Goal: Task Accomplishment & Management: Use online tool/utility

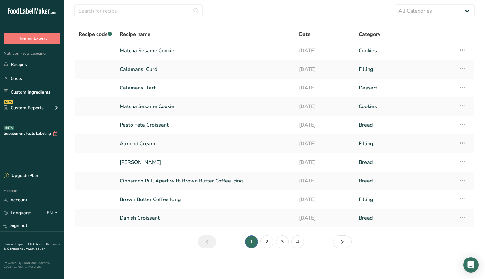
scroll to position [20, 0]
click at [157, 89] on link "Calamansi Tart" at bounding box center [206, 87] width 172 height 13
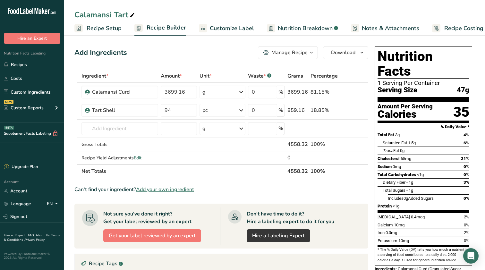
click at [425, 31] on span "Recipe Costing" at bounding box center [464, 28] width 39 height 9
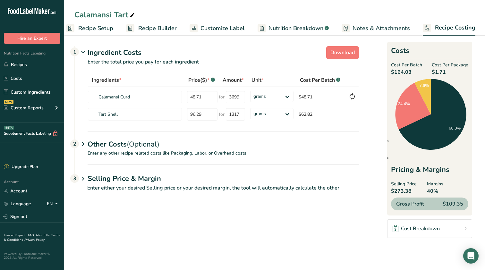
click at [95, 31] on span "Recipe Setup" at bounding box center [95, 28] width 35 height 9
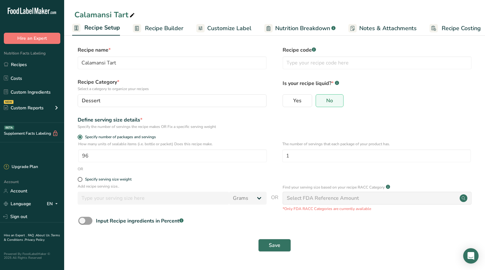
click at [158, 31] on span "Recipe Builder" at bounding box center [164, 28] width 39 height 9
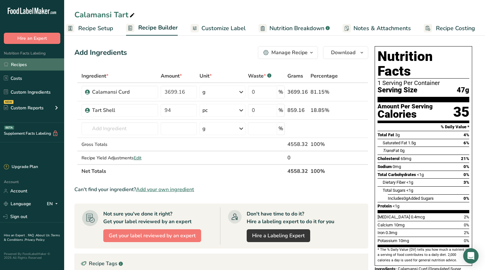
click at [34, 63] on link "Recipes" at bounding box center [32, 64] width 64 height 12
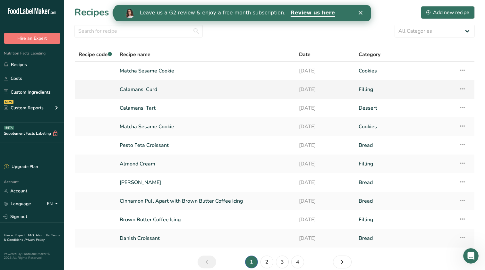
click at [167, 93] on link "Calamansi Curd" at bounding box center [206, 89] width 172 height 13
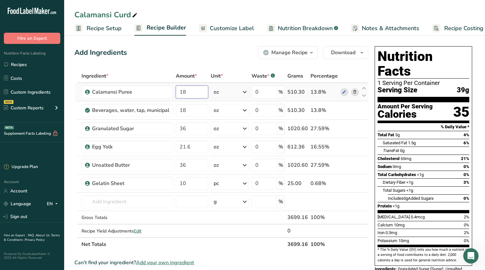
click at [201, 96] on input "18" at bounding box center [192, 92] width 32 height 13
click at [340, 51] on span "Download" at bounding box center [343, 53] width 24 height 8
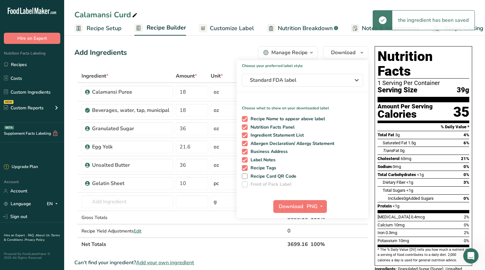
click at [274, 54] on div "Manage Recipe" at bounding box center [290, 53] width 36 height 8
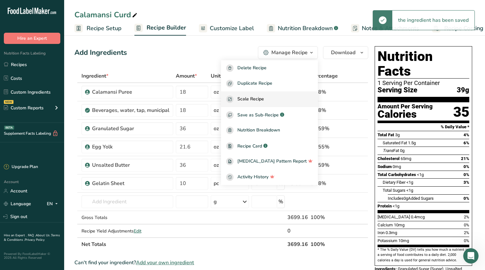
click at [264, 98] on span "Scale Recipe" at bounding box center [251, 99] width 27 height 7
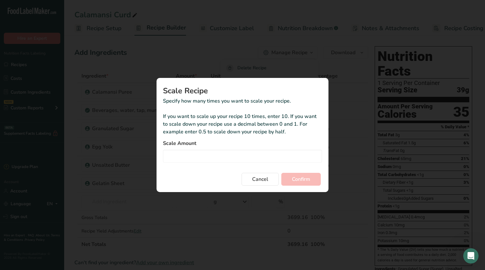
click at [230, 165] on form "Scale Amount Cancel Confirm" at bounding box center [242, 163] width 159 height 46
click at [232, 158] on input "Duplicate recipe modal" at bounding box center [242, 156] width 159 height 13
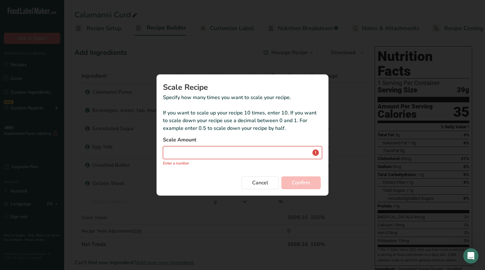
type input "0.5"
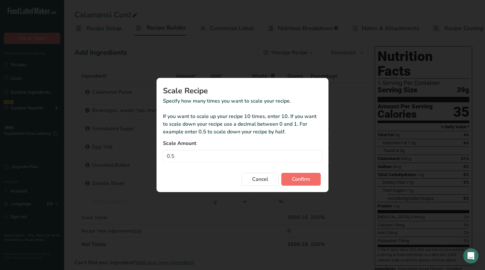
click at [309, 177] on span "Confirm" at bounding box center [301, 180] width 18 height 8
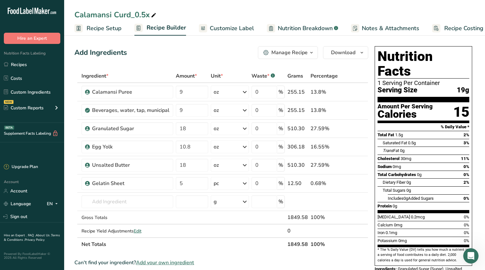
click at [425, 29] on span "Recipe Costing" at bounding box center [464, 28] width 39 height 9
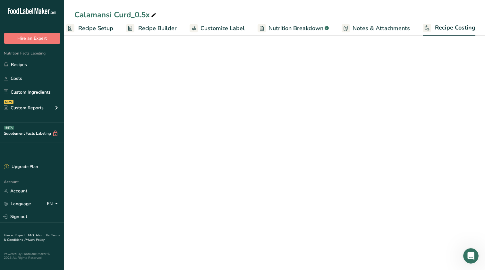
select select "12"
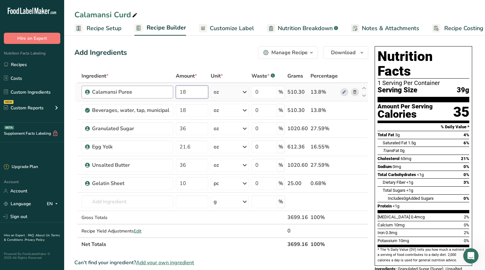
drag, startPoint x: 199, startPoint y: 92, endPoint x: 166, endPoint y: 90, distance: 33.7
click at [166, 90] on tr "Calamansi Puree 18 oz Weight Units g kg mg See more Volume Units l Volume units…" at bounding box center [221, 92] width 293 height 18
type input "9"
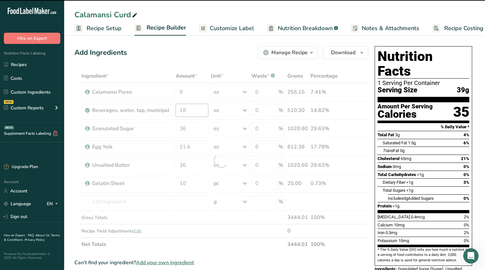
drag, startPoint x: 194, startPoint y: 107, endPoint x: 145, endPoint y: 107, distance: 48.2
click at [146, 107] on div "Ingredient * Amount * Unit * Waste * .a-a{fill:#347362;}.b-a{fill:#fff;} Grams …" at bounding box center [221, 160] width 294 height 182
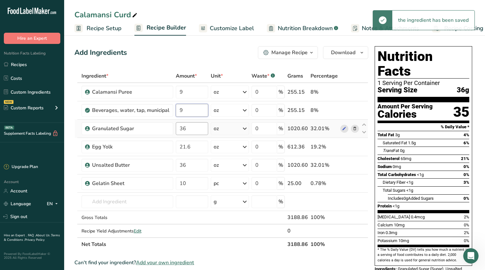
type input "9"
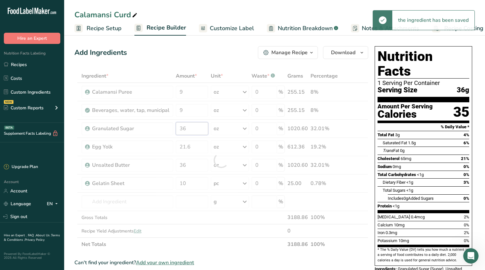
drag, startPoint x: 202, startPoint y: 130, endPoint x: 168, endPoint y: 129, distance: 34.7
click at [168, 129] on div "Ingredient * Amount * Unit * Waste * .a-a{fill:#347362;}.b-a{fill:#fff;} Grams …" at bounding box center [221, 160] width 294 height 182
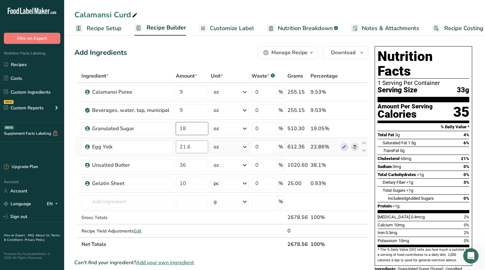
type input "18"
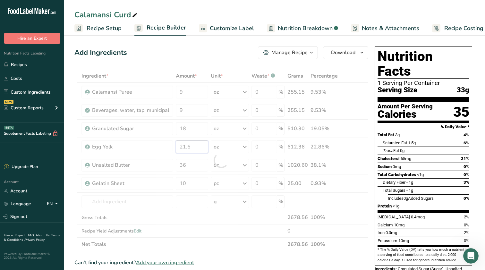
drag, startPoint x: 197, startPoint y: 147, endPoint x: 166, endPoint y: 147, distance: 31.5
click at [166, 147] on div "Ingredient * Amount * Unit * Waste * .a-a{fill:#347362;}.b-a{fill:#fff;} Grams …" at bounding box center [221, 160] width 294 height 182
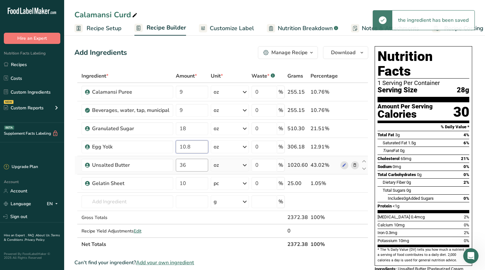
type input "10.8"
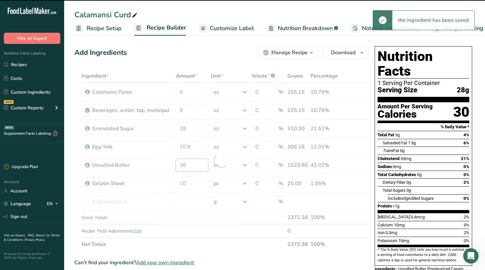
drag, startPoint x: 191, startPoint y: 169, endPoint x: 175, endPoint y: 169, distance: 16.4
click at [175, 169] on div "Ingredient * Amount * Unit * Waste * .a-a{fill:#347362;}.b-a{fill:#fff;} Grams …" at bounding box center [221, 160] width 294 height 182
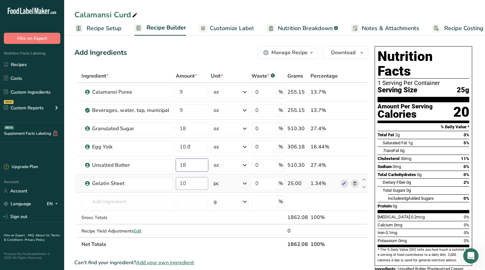
type input "18"
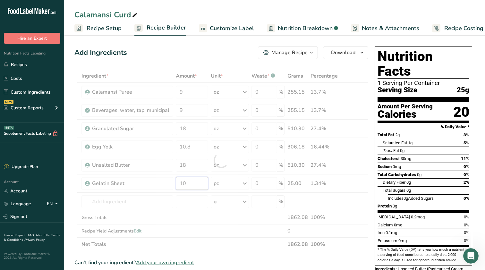
drag, startPoint x: 200, startPoint y: 185, endPoint x: 138, endPoint y: 181, distance: 61.8
click at [138, 181] on div "Ingredient * Amount * Unit * Waste * .a-a{fill:#347362;}.b-a{fill:#fff;} Grams …" at bounding box center [221, 160] width 294 height 182
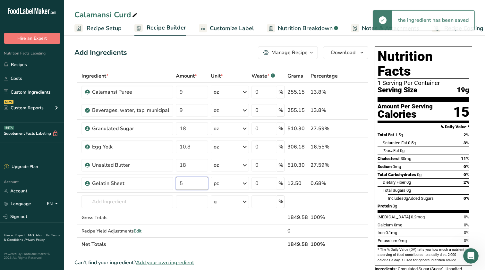
type input "5"
click at [425, 42] on section "Add Ingredients Manage Recipe Delete Recipe Duplicate Recipe Scale Recipe Save …" at bounding box center [274, 255] width 421 height 445
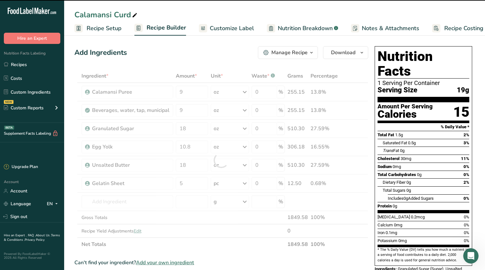
click at [425, 29] on span "Recipe Costing" at bounding box center [464, 28] width 39 height 9
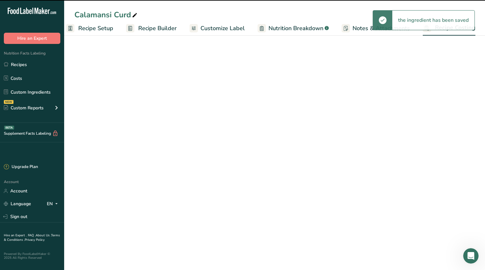
select select "12"
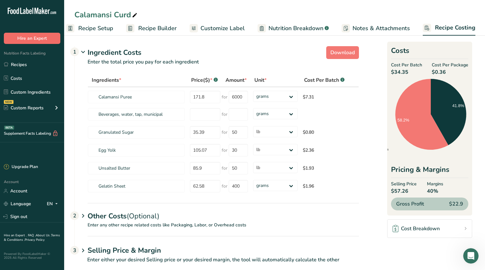
scroll to position [0, 0]
click at [99, 26] on span "Recipe Setup" at bounding box center [95, 28] width 35 height 9
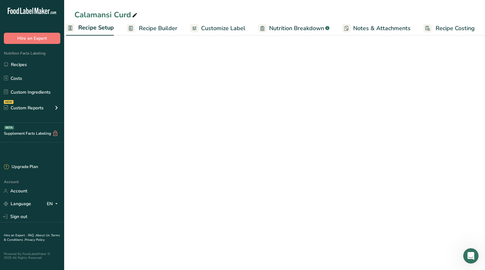
scroll to position [0, 2]
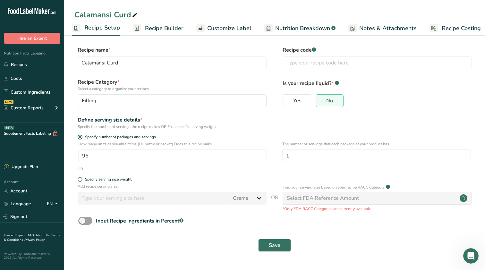
click at [163, 24] on span "Recipe Builder" at bounding box center [164, 28] width 39 height 9
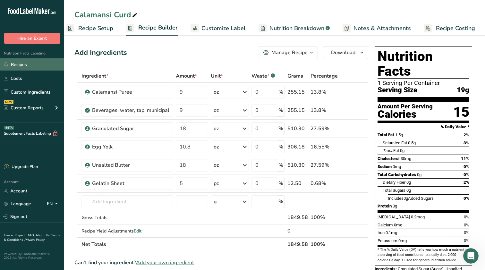
click at [35, 61] on link "Recipes" at bounding box center [32, 64] width 64 height 12
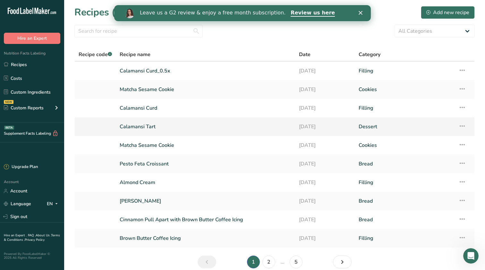
click at [158, 132] on link "Calamansi Tart" at bounding box center [206, 126] width 172 height 13
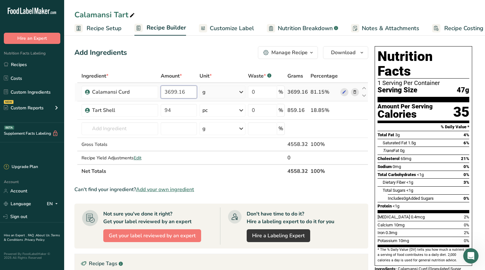
click at [191, 94] on input "3699.16" at bounding box center [179, 92] width 36 height 13
type input "1856.84"
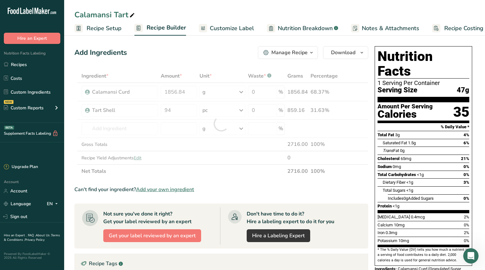
click at [29, 71] on ul "Recipes Costs Custom Ingredients NEW Custom Reports Menu Label Ingredient Compa…" at bounding box center [32, 86] width 64 height 57
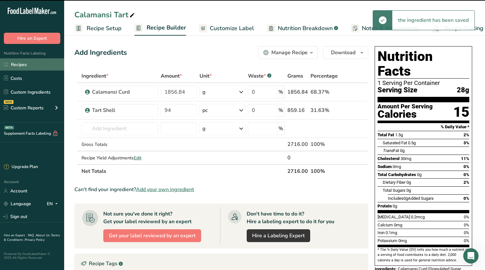
click at [31, 65] on link "Recipes" at bounding box center [32, 64] width 64 height 12
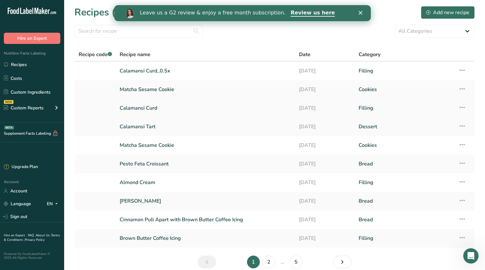
click at [201, 110] on link "Calamansi Curd" at bounding box center [206, 107] width 172 height 13
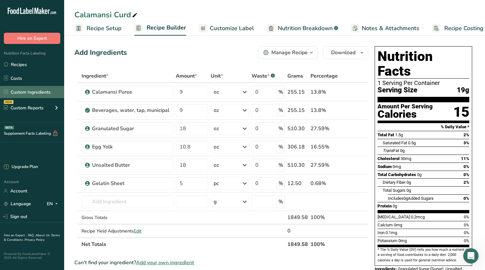
click at [41, 89] on link "Custom Ingredients" at bounding box center [32, 92] width 64 height 12
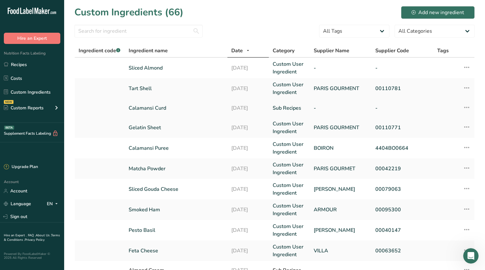
click at [425, 105] on td at bounding box center [444, 108] width 21 height 19
click at [425, 110] on icon at bounding box center [467, 108] width 8 height 12
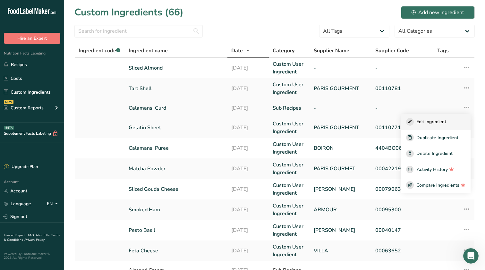
click at [425, 118] on div "Edit Ingredient" at bounding box center [435, 122] width 59 height 8
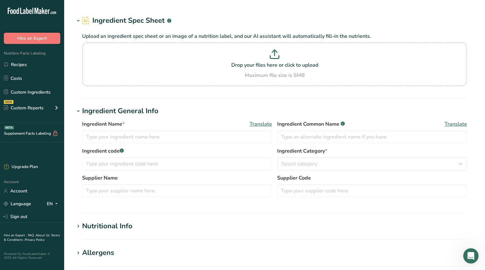
type input "Calamansi Curd"
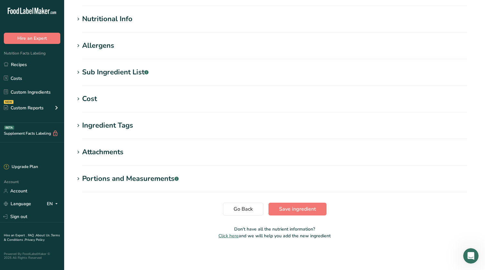
scroll to position [222, 0]
click at [118, 180] on div "Portions and Measurements .a-a{fill:#347362;}.b-a{fill:#fff;}" at bounding box center [130, 179] width 97 height 11
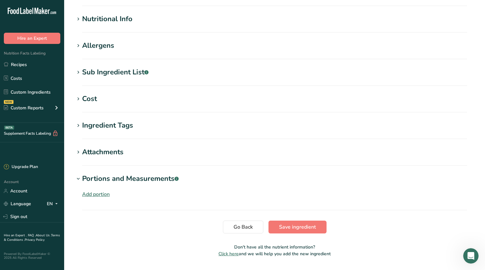
click at [97, 189] on div "Add portion" at bounding box center [274, 193] width 401 height 18
click at [98, 196] on div "Add portion" at bounding box center [96, 195] width 28 height 8
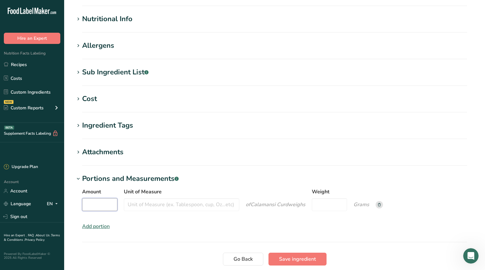
click at [115, 205] on input "Amount" at bounding box center [99, 204] width 35 height 13
type input "1"
click at [196, 206] on input "Unit of Measure" at bounding box center [182, 204] width 116 height 13
type input "batch"
click at [335, 202] on input "Weight" at bounding box center [329, 204] width 35 height 13
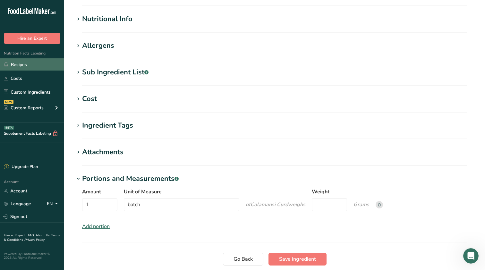
click at [38, 61] on link "Recipes" at bounding box center [32, 64] width 64 height 12
click at [329, 209] on input "Weight" at bounding box center [329, 204] width 35 height 13
paste input "1849.58"
type input "1849.58"
click at [299, 252] on span "Save ingredient" at bounding box center [297, 260] width 37 height 8
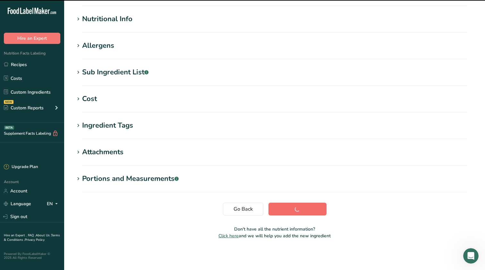
scroll to position [69, 0]
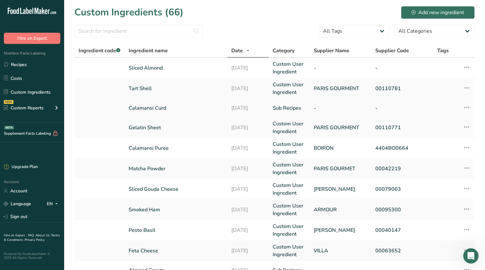
click at [188, 109] on link "Calamansi Curd" at bounding box center [176, 108] width 95 height 8
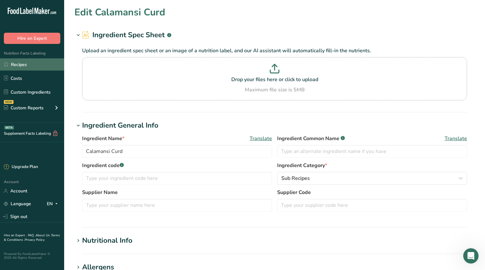
click at [24, 62] on link "Recipes" at bounding box center [32, 64] width 64 height 12
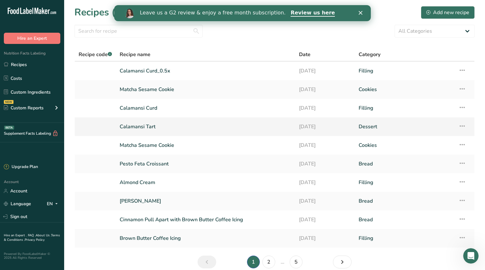
click at [147, 128] on link "Calamansi Tart" at bounding box center [206, 126] width 172 height 13
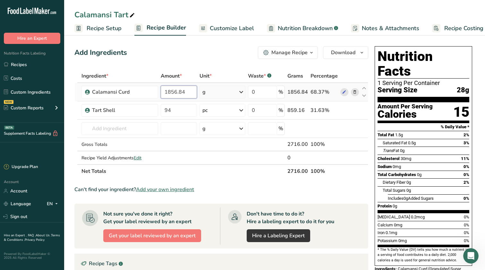
click at [176, 95] on input "1856.84" at bounding box center [179, 92] width 36 height 13
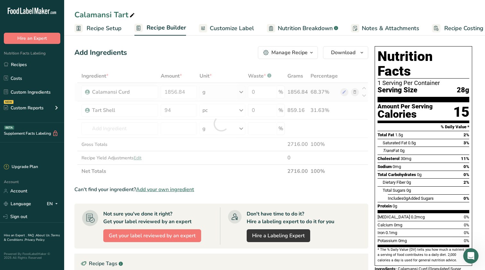
click at [235, 95] on div "Ingredient * Amount * Unit * Waste * .a-a{fill:#347362;}.b-a{fill:#fff;} Grams …" at bounding box center [221, 123] width 294 height 109
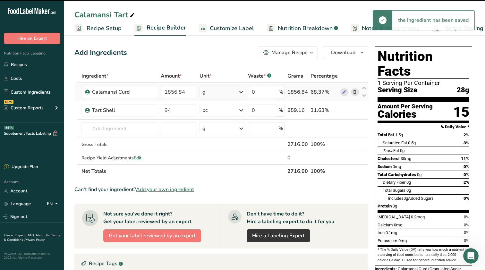
click at [235, 95] on div "g" at bounding box center [223, 92] width 46 height 13
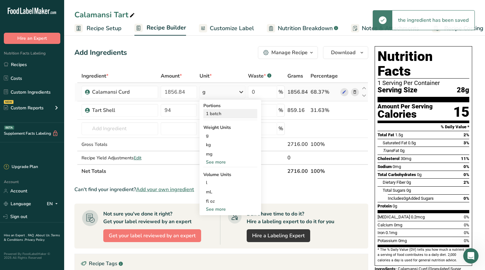
click at [226, 115] on div "1 batch" at bounding box center [231, 113] width 54 height 9
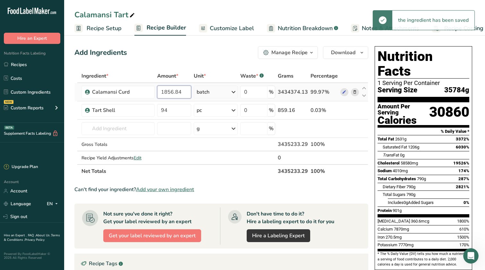
click at [181, 90] on input "1856.84" at bounding box center [174, 92] width 34 height 13
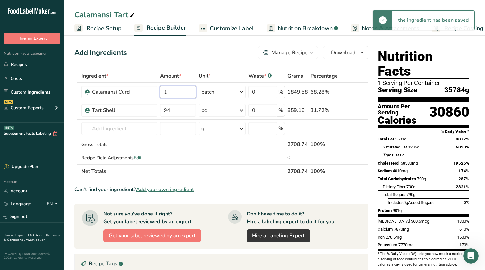
type input "1"
click at [196, 66] on div "Add Ingredients Manage Recipe Delete Recipe Duplicate Recipe Scale Recipe Save …" at bounding box center [223, 219] width 298 height 351
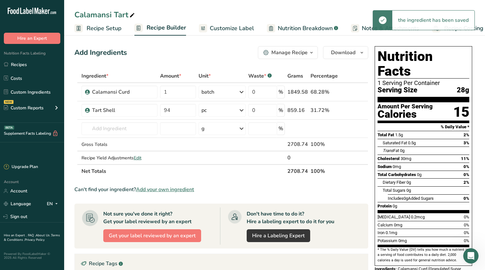
click at [425, 34] on link "Recipe Costing" at bounding box center [458, 28] width 51 height 14
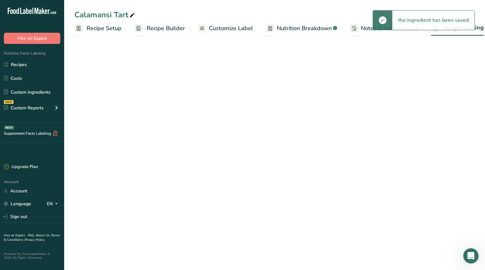
scroll to position [0, 8]
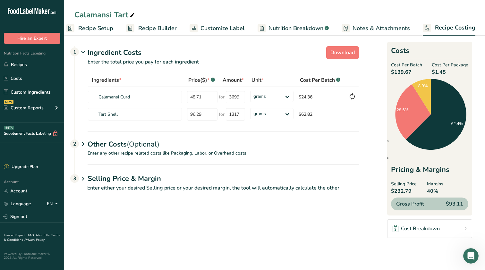
click at [328, 135] on div "Other Costs (Optional) 2" at bounding box center [224, 140] width 272 height 19
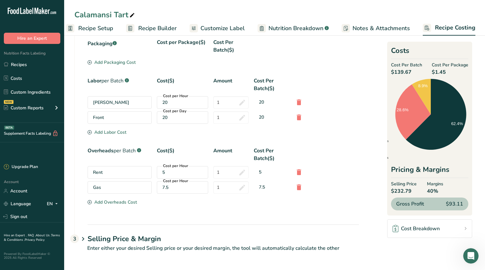
scroll to position [126, 0]
click at [78, 241] on div "3" at bounding box center [74, 239] width 9 height 9
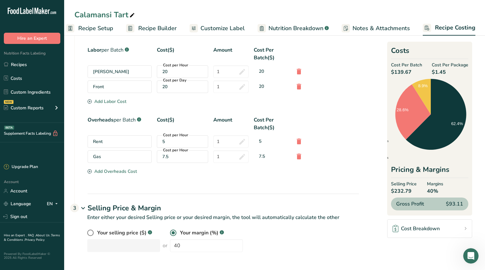
scroll to position [157, 0]
click at [91, 232] on span at bounding box center [90, 233] width 6 height 6
click at [91, 232] on input "radio" at bounding box center [89, 233] width 4 height 4
radio input "true"
radio input "false"
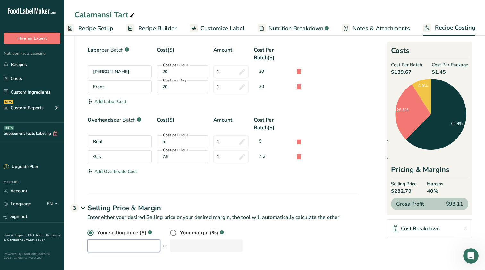
click at [117, 249] on input "number" at bounding box center [123, 246] width 73 height 13
click at [315, 223] on p "Enter either your desired Selling price or your desired margin, the tool will a…" at bounding box center [216, 221] width 285 height 15
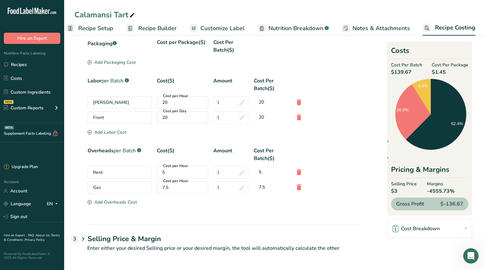
scroll to position [126, 0]
click at [86, 239] on icon at bounding box center [83, 239] width 8 height 12
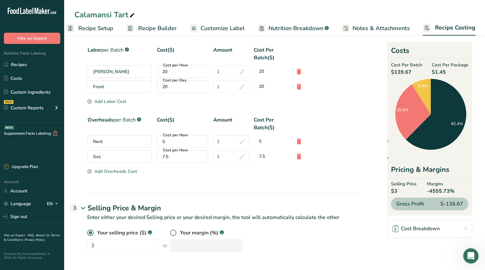
scroll to position [157, 0]
drag, startPoint x: 118, startPoint y: 240, endPoint x: 95, endPoint y: 238, distance: 22.5
click at [95, 239] on div "Your selling price ($) .a-a{fill:#347362;}.b-a{fill:#fff;} 3 or" at bounding box center [128, 240] width 83 height 23
click at [102, 244] on input "3" at bounding box center [123, 246] width 73 height 13
type input "282"
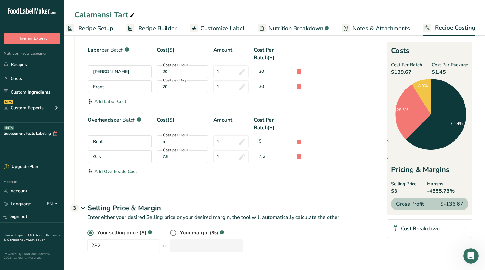
click at [250, 252] on div "Your selling price ($) .a-a{fill:#347362;}.b-a{fill:#fff;} 282 or Your margin (…" at bounding box center [216, 244] width 285 height 31
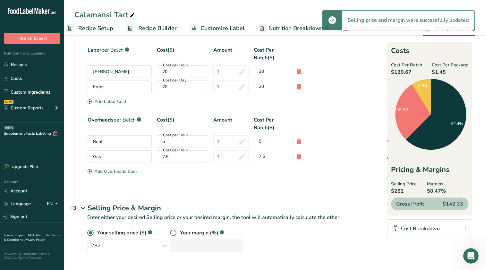
click at [305, 231] on div "Your selling price ($) .a-a{fill:#347362;}.b-a{fill:#fff;} 282 or Your margin (…" at bounding box center [223, 240] width 272 height 23
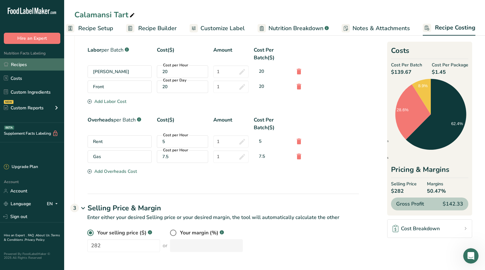
click at [39, 67] on link "Recipes" at bounding box center [32, 64] width 64 height 12
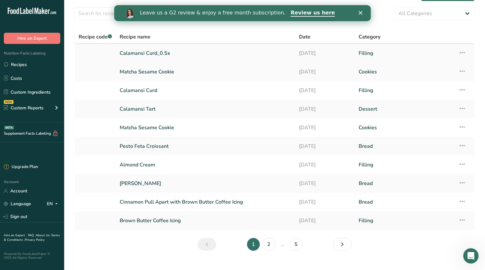
scroll to position [23, 0]
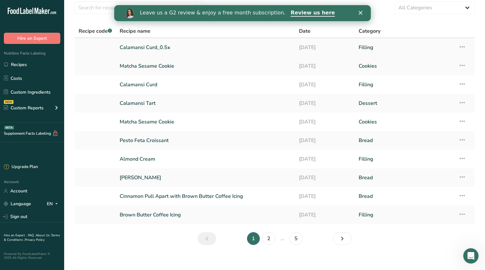
click at [425, 48] on icon at bounding box center [463, 47] width 8 height 12
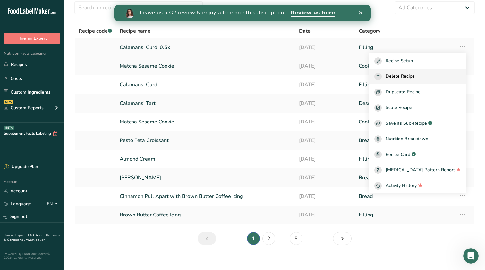
click at [415, 76] on span "Delete Recipe" at bounding box center [400, 76] width 29 height 7
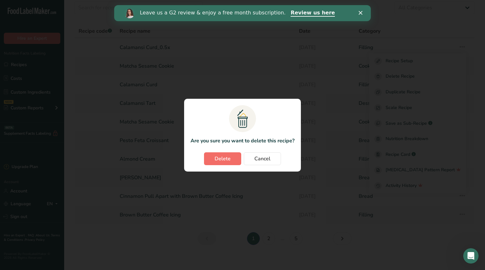
click at [213, 162] on button "Delete" at bounding box center [222, 159] width 37 height 13
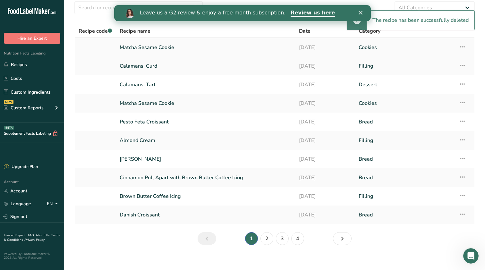
click at [223, 51] on link "Matcha Sesame Cookie" at bounding box center [206, 47] width 172 height 13
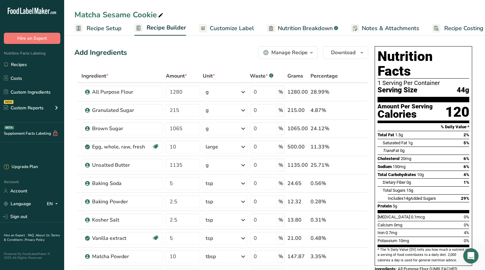
click at [425, 31] on span "Recipe Costing" at bounding box center [464, 28] width 39 height 9
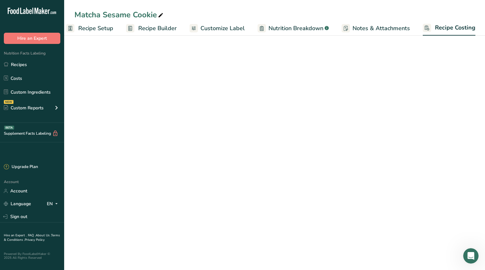
select select "12"
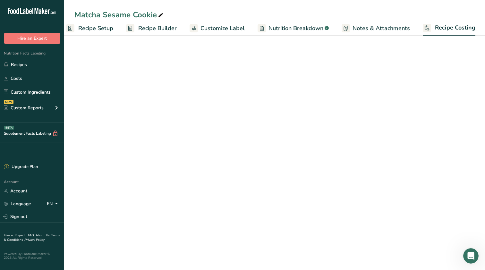
select select "12"
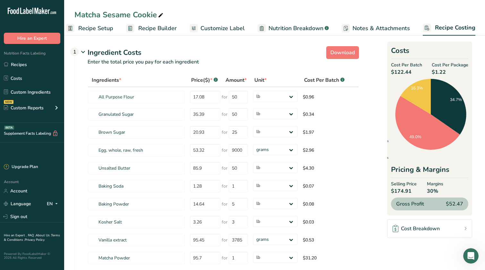
click at [103, 29] on span "Recipe Setup" at bounding box center [95, 28] width 35 height 9
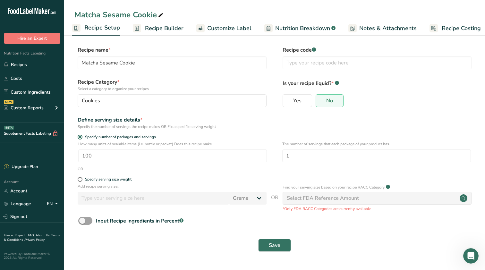
click at [425, 28] on span "Recipe Costing" at bounding box center [461, 28] width 39 height 9
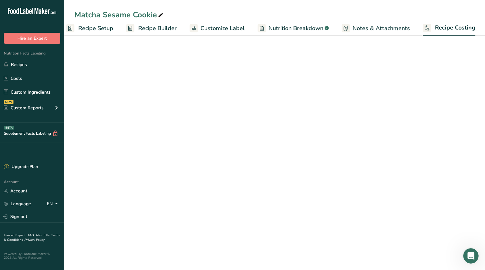
select select "12"
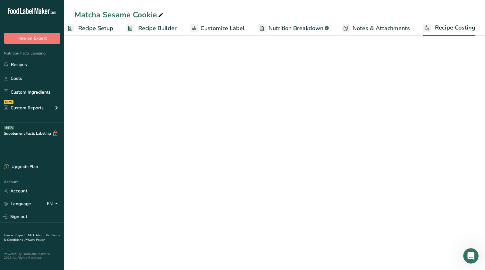
select select "12"
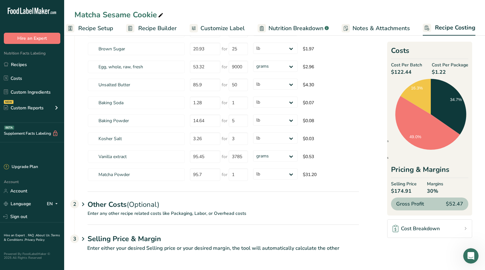
scroll to position [83, 0]
click at [151, 243] on h1 "Selling Price & Margin" at bounding box center [224, 239] width 272 height 11
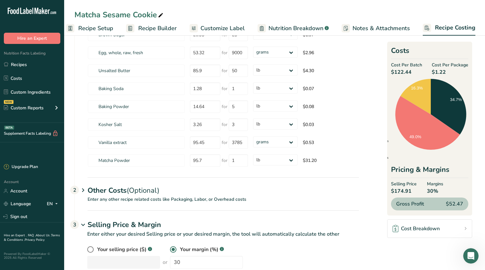
scroll to position [112, 0]
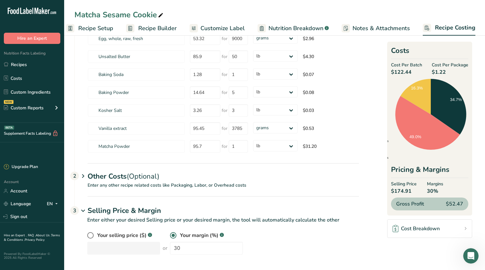
click at [124, 234] on span "Your selling price ($)" at bounding box center [121, 236] width 49 height 8
click at [92, 234] on input "radio" at bounding box center [89, 236] width 4 height 4
radio input "true"
radio input "false"
click at [116, 252] on input "number" at bounding box center [123, 248] width 73 height 13
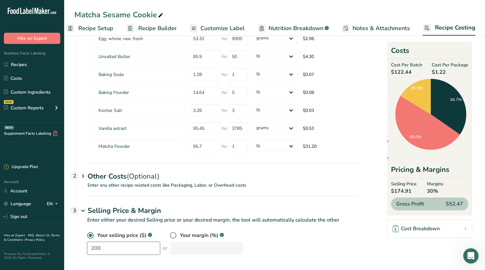
type input "200"
click at [310, 252] on div "Your selling price ($) .a-a{fill:#347362;}.b-a{fill:#fff;} 200 or Your margin (…" at bounding box center [223, 243] width 272 height 23
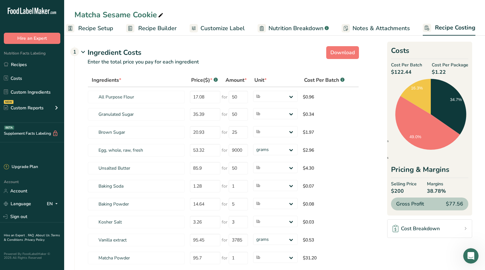
scroll to position [0, 0]
click at [102, 26] on span "Recipe Setup" at bounding box center [95, 28] width 35 height 9
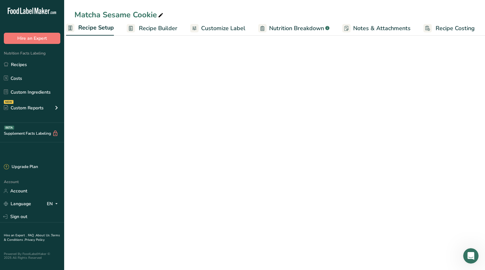
scroll to position [0, 2]
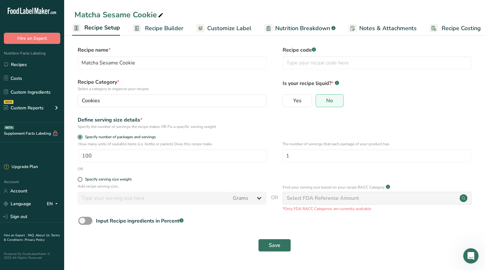
click at [169, 25] on span "Recipe Builder" at bounding box center [164, 28] width 39 height 9
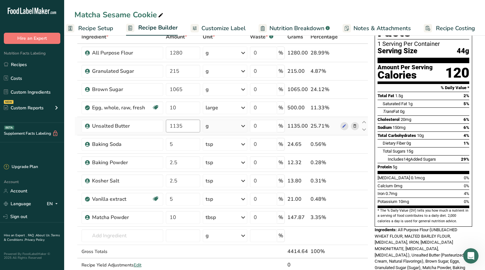
scroll to position [37, 0]
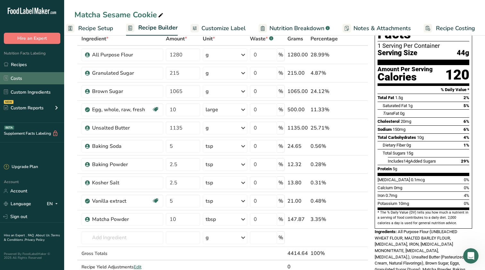
click at [48, 77] on link "Costs" at bounding box center [32, 78] width 64 height 12
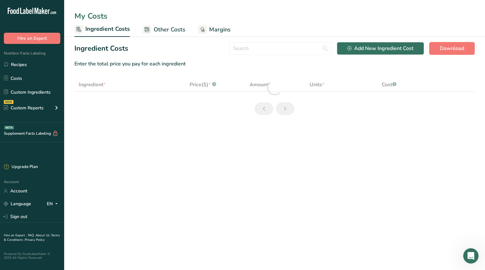
select select "12"
select select "5"
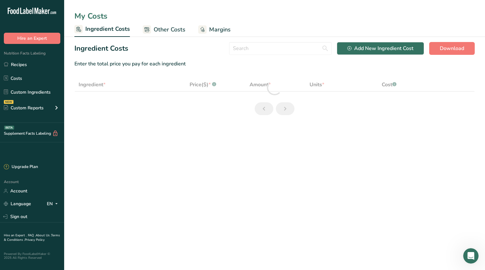
select select "12"
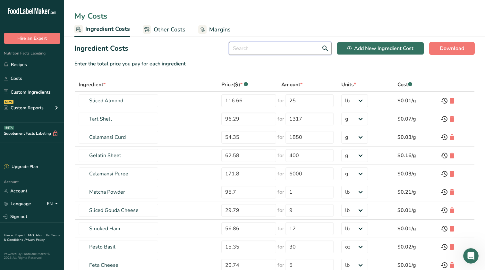
click at [305, 48] on input "text" at bounding box center [280, 48] width 103 height 13
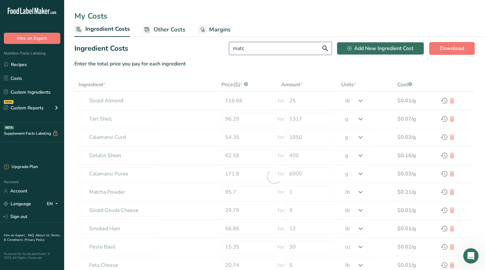
type input "match"
type input "Calamansi Curd"
type input "54.35"
type input "1850"
select select "-1"
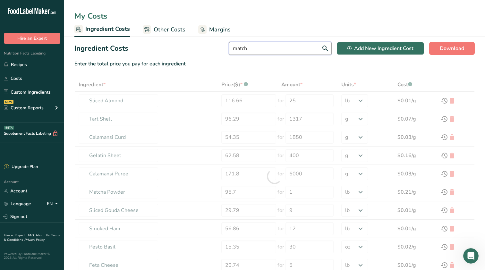
type input "Calamansi Puree"
type input "171.8"
type input "6000"
type input "Matcha Powder"
type input "95.7"
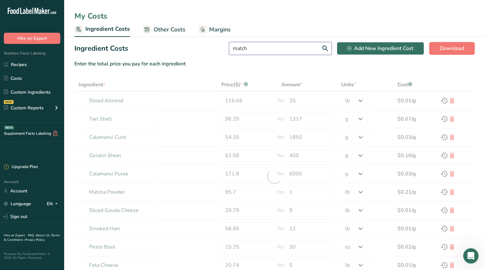
type input "1"
select select "12"
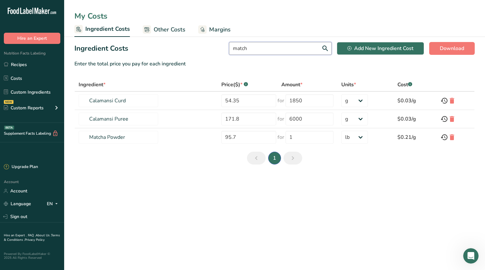
type input "matcha"
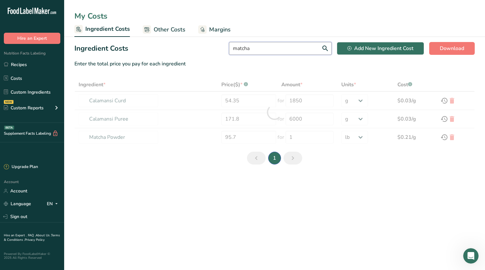
type input "Matcha Powder"
type input "95.7"
type input "1"
select select "12"
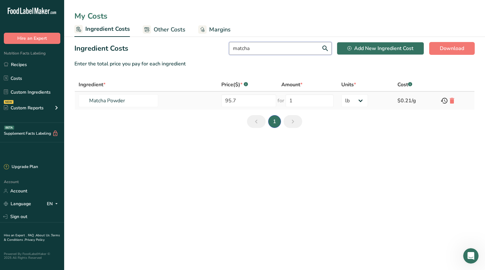
type input "matcha"
click at [199, 100] on td "Matcha Powder" at bounding box center [146, 101] width 143 height 18
drag, startPoint x: 261, startPoint y: 103, endPoint x: 217, endPoint y: 103, distance: 44.3
click at [218, 103] on td "95.7" at bounding box center [248, 101] width 60 height 18
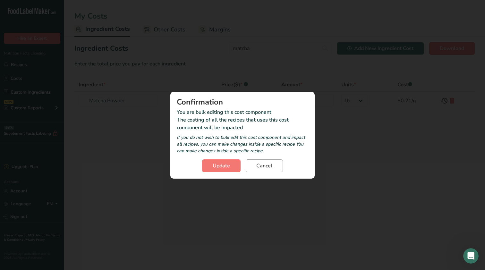
click at [263, 168] on span "Cancel" at bounding box center [265, 166] width 16 height 8
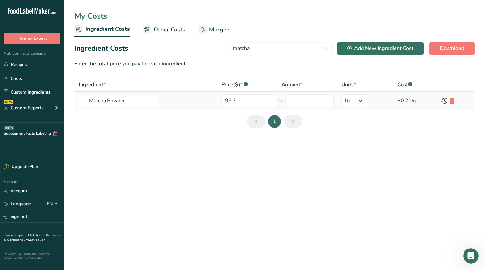
click at [246, 94] on td "95.7" at bounding box center [248, 101] width 60 height 18
click at [246, 97] on input "95.7" at bounding box center [249, 100] width 55 height 13
type input "79.32"
click at [370, 125] on section "Ingredient Costs matcha Add New Ingredient Cost Download Enter the total price …" at bounding box center [274, 87] width 421 height 101
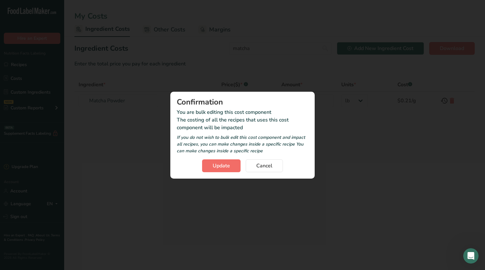
click at [226, 166] on span "Update" at bounding box center [221, 166] width 17 height 8
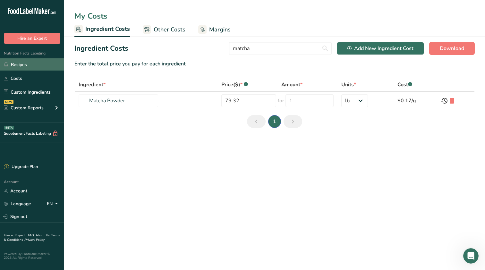
click at [31, 70] on link "Recipes" at bounding box center [32, 64] width 64 height 12
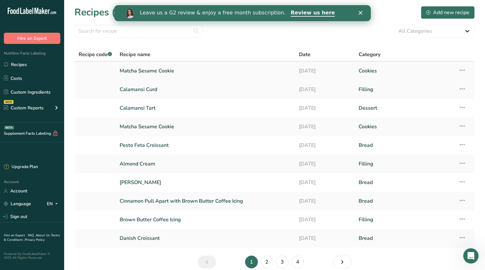
click at [161, 70] on link "Matcha Sesame Cookie" at bounding box center [206, 70] width 172 height 13
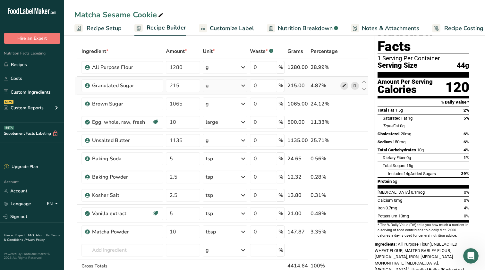
scroll to position [281, 0]
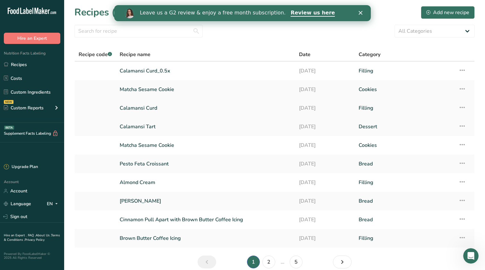
click at [174, 112] on link "Calamansi Curd" at bounding box center [206, 107] width 172 height 13
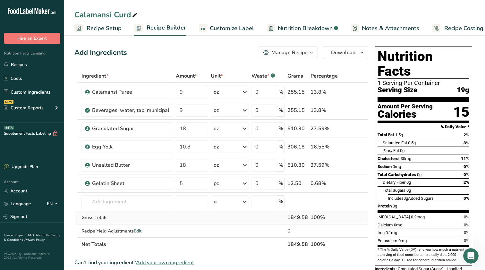
drag, startPoint x: 289, startPoint y: 219, endPoint x: 309, endPoint y: 217, distance: 20.1
click at [308, 217] on div "1849.58" at bounding box center [298, 218] width 21 height 8
copy div "1849.58"
click at [31, 64] on link "Recipes" at bounding box center [32, 64] width 64 height 12
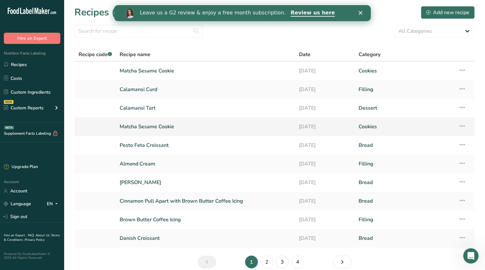
click at [142, 129] on link "Matcha Sesame Cookie" at bounding box center [206, 126] width 172 height 13
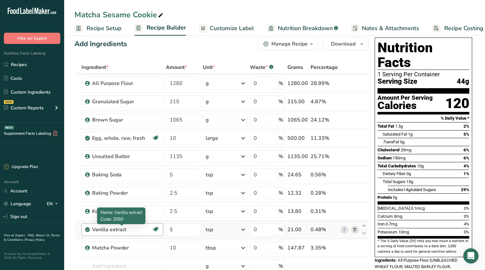
scroll to position [8, 0]
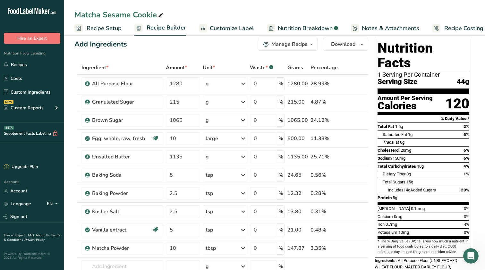
click at [468, 29] on span "Recipe Costing" at bounding box center [464, 28] width 39 height 9
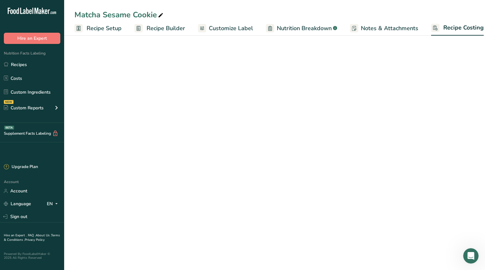
scroll to position [0, 8]
select select "12"
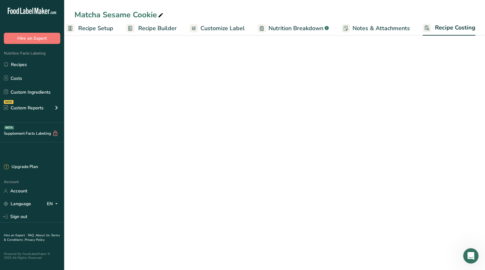
select select "12"
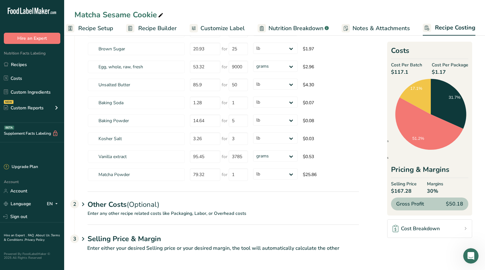
scroll to position [83, 0]
click at [225, 204] on div "Other Costs (Optional) 2" at bounding box center [224, 201] width 272 height 19
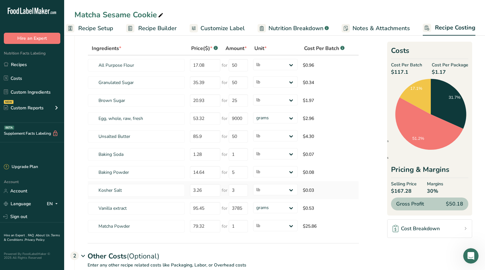
scroll to position [17, 0]
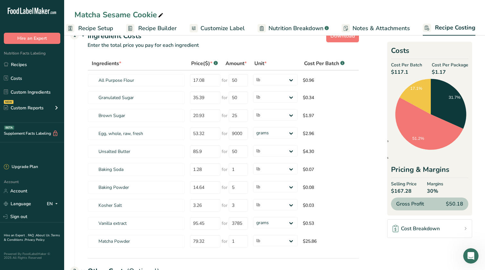
click at [111, 28] on span "Recipe Setup" at bounding box center [95, 28] width 35 height 9
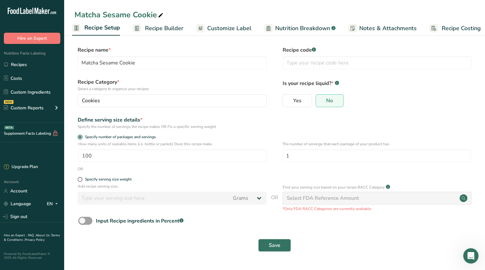
click at [164, 28] on span "Recipe Builder" at bounding box center [164, 28] width 39 height 9
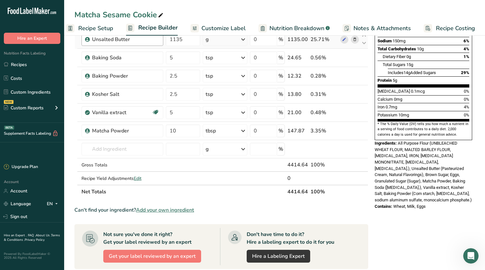
scroll to position [135, 0]
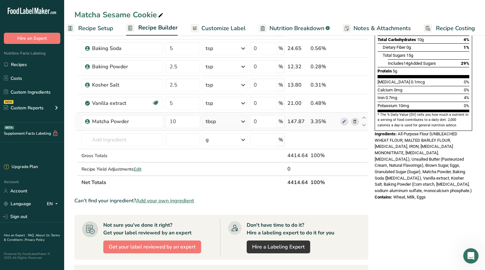
click at [236, 122] on div "tbsp" at bounding box center [225, 121] width 45 height 13
click at [191, 154] on td at bounding box center [183, 155] width 37 height 13
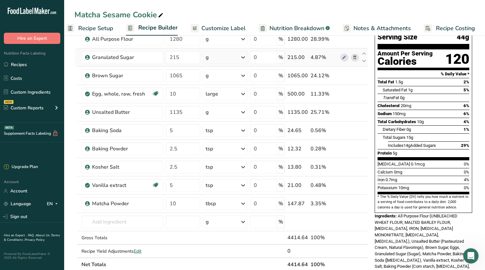
scroll to position [54, 0]
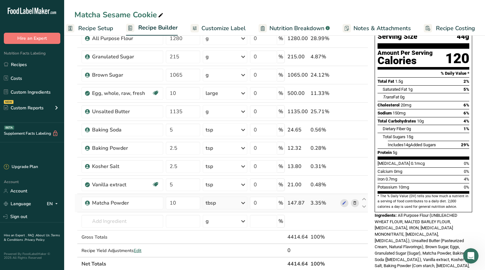
click at [220, 202] on div "tbsp" at bounding box center [225, 203] width 45 height 13
click at [219, 228] on div "g" at bounding box center [234, 227] width 54 height 9
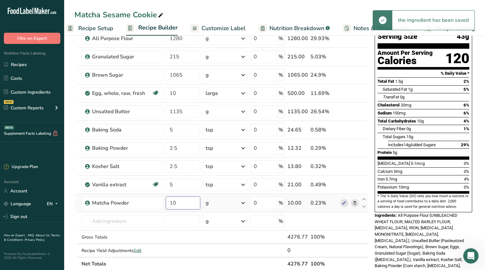
click at [183, 203] on input "10" at bounding box center [183, 203] width 34 height 13
drag, startPoint x: 183, startPoint y: 203, endPoint x: 168, endPoint y: 198, distance: 15.7
click at [169, 198] on input "10" at bounding box center [183, 203] width 34 height 13
type input "50"
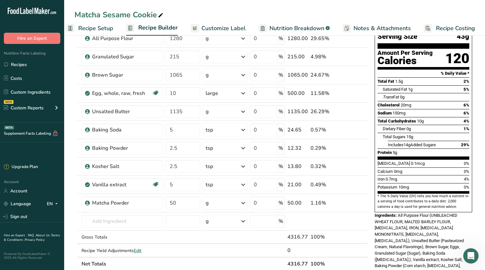
click at [454, 24] on span "Recipe Costing" at bounding box center [455, 28] width 39 height 9
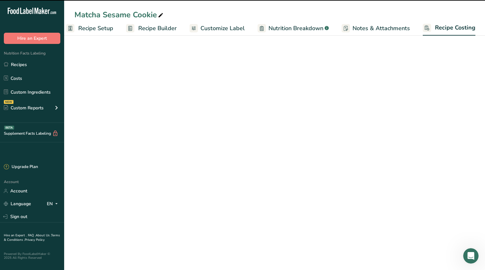
select select "12"
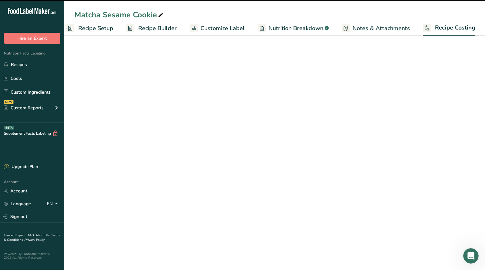
select select "12"
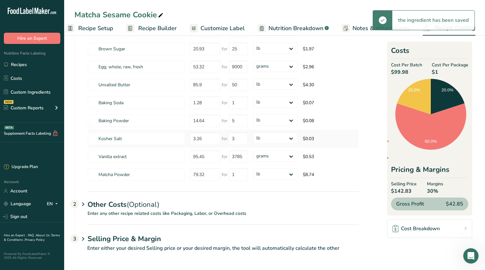
scroll to position [83, 0]
click at [123, 236] on h1 "Selling Price & Margin" at bounding box center [224, 239] width 272 height 11
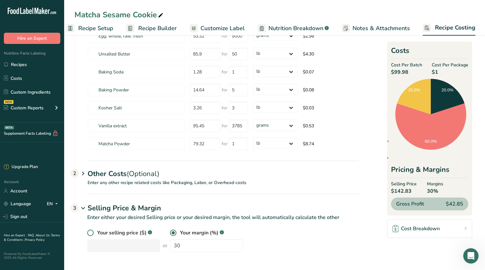
scroll to position [114, 0]
click at [90, 233] on span at bounding box center [90, 233] width 6 height 6
click at [90, 233] on input "radio" at bounding box center [89, 233] width 4 height 4
radio input "true"
radio input "false"
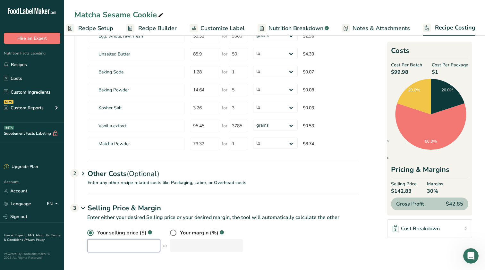
click at [98, 246] on input "number" at bounding box center [123, 246] width 73 height 13
type input "200"
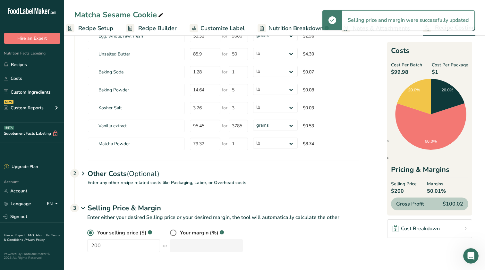
click at [347, 243] on div "Your selling price ($) .a-a{fill:#347362;}.b-a{fill:#fff;} 200 or Your margin (…" at bounding box center [223, 240] width 272 height 23
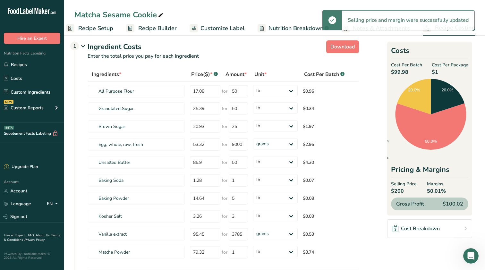
scroll to position [5, 0]
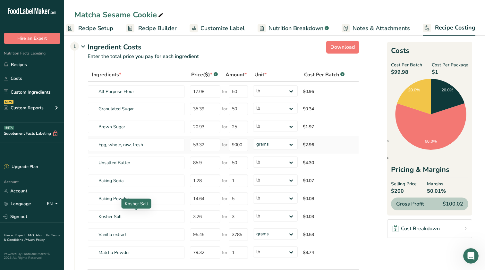
click at [134, 205] on body ".a-20{fill:#fff;} Hire an Expert Nutrition Facts Labeling Recipes Costs Custom …" at bounding box center [242, 187] width 485 height 385
click at [23, 63] on link "Recipes" at bounding box center [32, 64] width 64 height 12
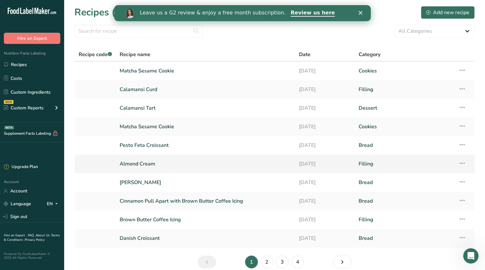
click at [138, 165] on link "Almond Cream" at bounding box center [206, 163] width 172 height 13
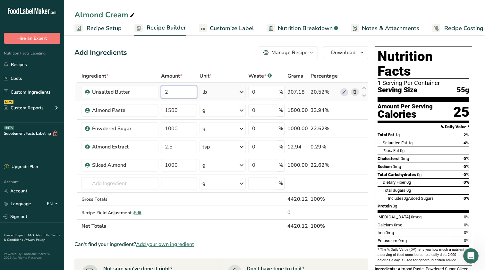
click at [181, 94] on input "2" at bounding box center [179, 92] width 36 height 13
click at [185, 113] on div "Ingredient * Amount * Unit * Waste * .a-a{fill:#347362;}.b-a{fill:#fff;} Grams …" at bounding box center [221, 151] width 294 height 164
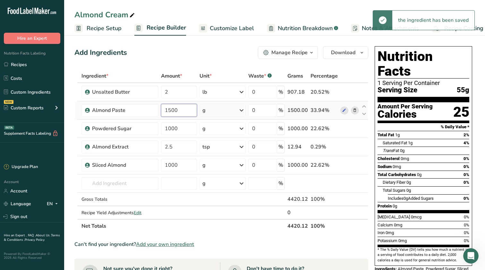
drag, startPoint x: 183, startPoint y: 110, endPoint x: 165, endPoint y: 110, distance: 17.3
click at [165, 110] on input "1500" at bounding box center [179, 110] width 36 height 13
type input "3"
click at [186, 93] on div "Ingredient * Amount * Unit * Waste * .a-a{fill:#347362;}.b-a{fill:#fff;} Grams …" at bounding box center [221, 151] width 294 height 164
drag, startPoint x: 186, startPoint y: 93, endPoint x: 158, endPoint y: 93, distance: 28.3
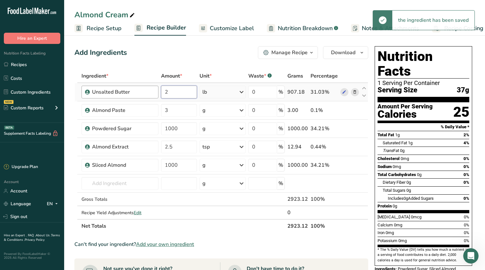
click at [158, 93] on tr "Unsalted Butter 2 lb Weight Units g kg mg See more Volume Units l Volume units …" at bounding box center [221, 92] width 293 height 18
type input "6"
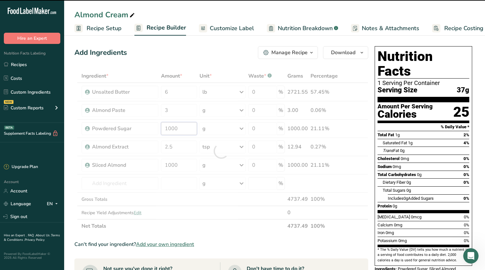
drag, startPoint x: 181, startPoint y: 128, endPoint x: 157, endPoint y: 128, distance: 23.8
click at [157, 128] on div "Ingredient * Amount * Unit * Waste * .a-a{fill:#347362;}.b-a{fill:#fff;} Grams …" at bounding box center [221, 151] width 294 height 164
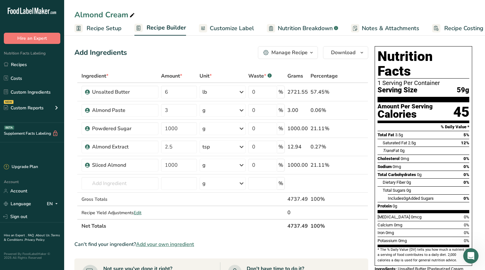
click at [460, 25] on span "Recipe Costing" at bounding box center [464, 28] width 39 height 9
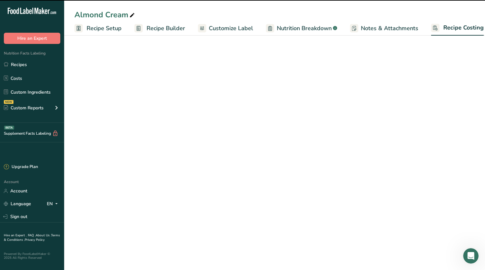
scroll to position [0, 8]
select select "12"
select select "5"
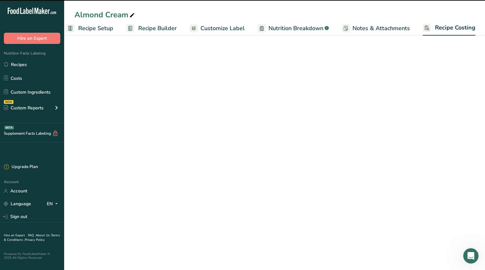
select select "12"
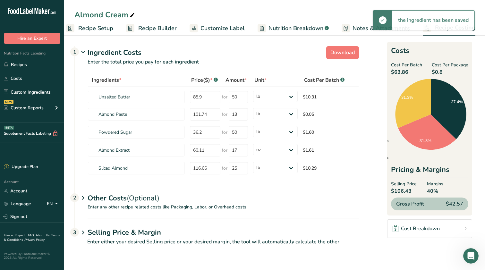
click at [107, 31] on span "Recipe Setup" at bounding box center [95, 28] width 35 height 9
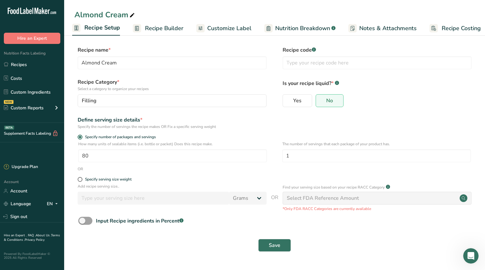
click at [172, 21] on ul "Recipe Setup Recipe Builder Customize Label Nutrition Breakdown .a-a{fill:#3473…" at bounding box center [278, 28] width 432 height 15
click at [171, 30] on span "Recipe Builder" at bounding box center [164, 28] width 39 height 9
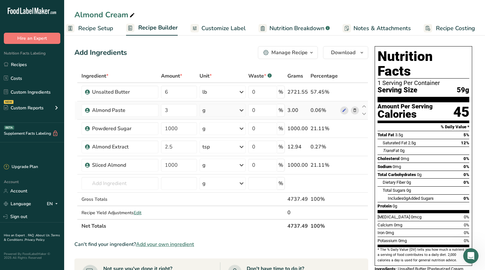
click at [199, 110] on td "g Weight Units g kg mg See more Volume Units l Volume units require a density c…" at bounding box center [222, 110] width 49 height 18
click at [188, 111] on input "3" at bounding box center [179, 110] width 36 height 13
type input "3000"
click at [171, 129] on div "Ingredient * Amount * Unit * Waste * .a-a{fill:#347362;}.b-a{fill:#fff;} Grams …" at bounding box center [221, 151] width 294 height 164
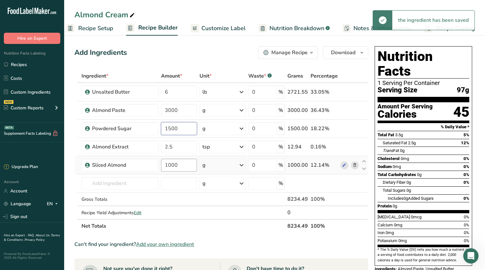
type input "1500"
click at [173, 165] on div "Ingredient * Amount * Unit * Waste * .a-a{fill:#347362;}.b-a{fill:#fff;} Grams …" at bounding box center [221, 151] width 294 height 164
type input "1500"
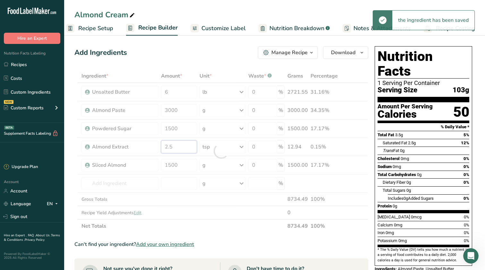
drag, startPoint x: 177, startPoint y: 149, endPoint x: 148, endPoint y: 148, distance: 28.6
click at [148, 148] on div "Ingredient * Amount * Unit * Waste * .a-a{fill:#347362;}.b-a{fill:#fff;} Grams …" at bounding box center [221, 151] width 294 height 164
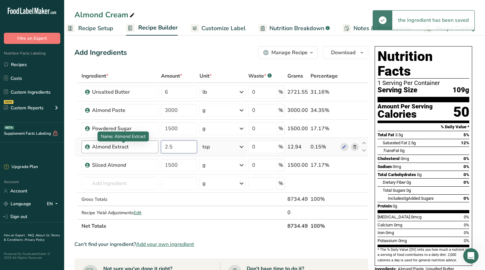
type input "2"
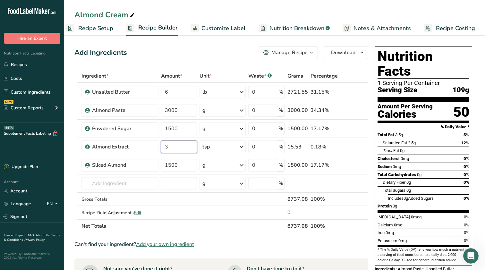
type input "3"
click at [439, 26] on span "Recipe Costing" at bounding box center [455, 28] width 39 height 9
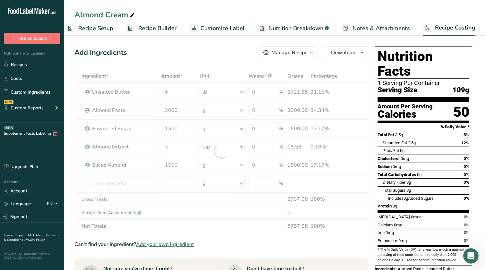
select select "12"
select select "5"
select select "12"
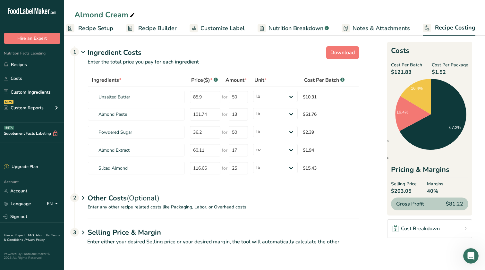
click at [105, 31] on span "Recipe Setup" at bounding box center [95, 28] width 35 height 9
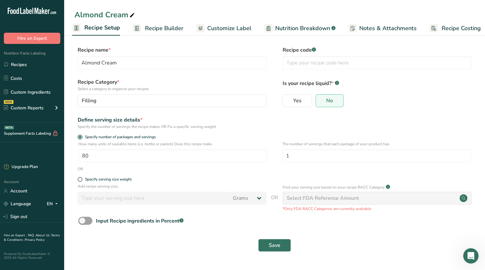
click at [133, 168] on div "OR" at bounding box center [274, 169] width 401 height 6
drag, startPoint x: 118, startPoint y: 158, endPoint x: 65, endPoint y: 152, distance: 53.0
click at [65, 152] on section "Recipe name * Almond Cream Recipe code .a-a{fill:#347362;}.b-a{fill:#fff;} Reci…" at bounding box center [274, 149] width 421 height 233
click at [153, 29] on span "Recipe Builder" at bounding box center [164, 28] width 39 height 9
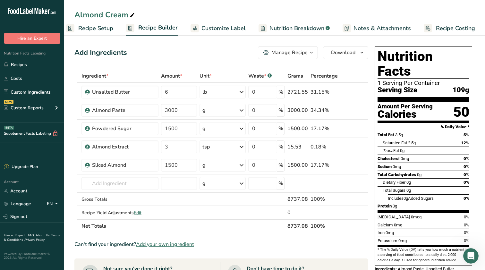
click at [464, 28] on span "Recipe Costing" at bounding box center [455, 28] width 39 height 9
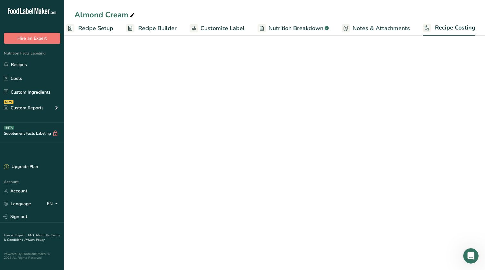
select select "12"
select select "5"
select select "12"
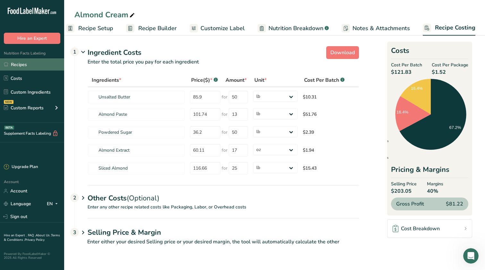
click at [27, 63] on link "Recipes" at bounding box center [32, 64] width 64 height 12
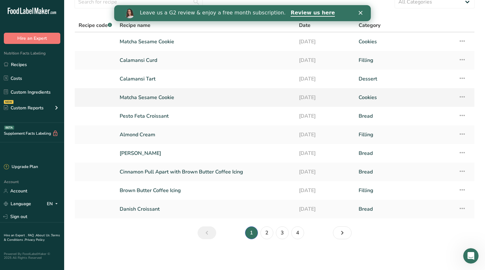
scroll to position [29, 0]
click at [190, 138] on link "Almond Cream" at bounding box center [206, 134] width 172 height 13
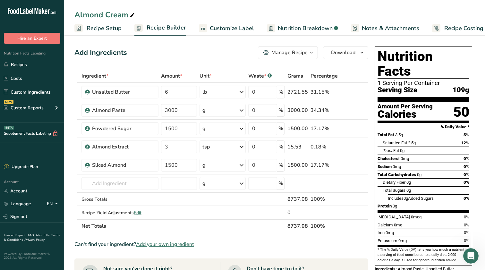
click at [17, 99] on ul "Recipes Costs Custom Ingredients NEW Custom Reports Menu Label Ingredient Compa…" at bounding box center [32, 86] width 64 height 57
click at [20, 94] on link "Custom Ingredients" at bounding box center [32, 92] width 64 height 12
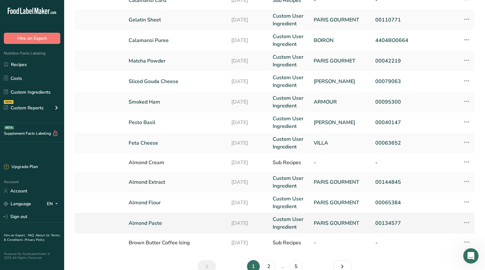
scroll to position [114, 0]
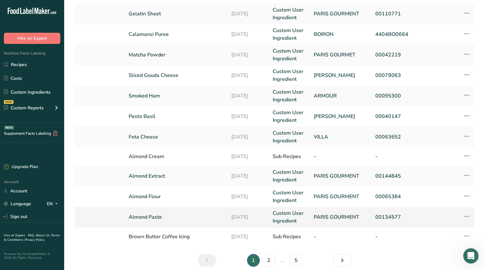
click at [177, 213] on td "Almond Paste" at bounding box center [176, 217] width 103 height 21
click at [163, 156] on div "Almond Cream" at bounding box center [176, 157] width 95 height 8
click at [469, 155] on icon at bounding box center [467, 156] width 8 height 12
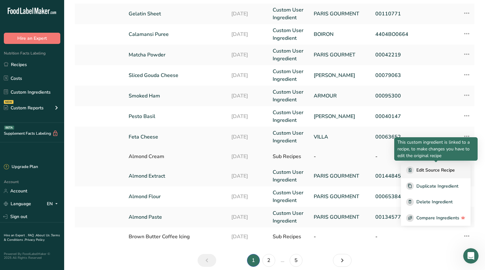
click at [442, 169] on span "Edit Source Recipe" at bounding box center [436, 170] width 39 height 7
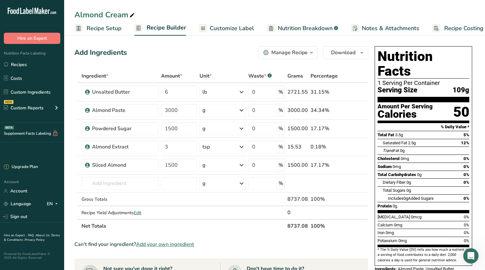
click at [437, 29] on rect at bounding box center [437, 28] width 8 height 8
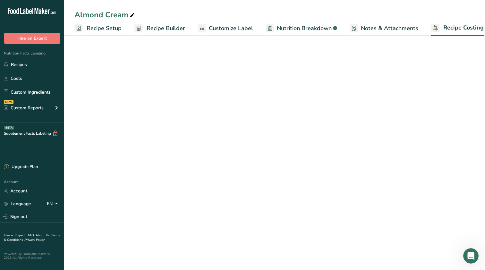
scroll to position [0, 8]
select select "12"
select select "5"
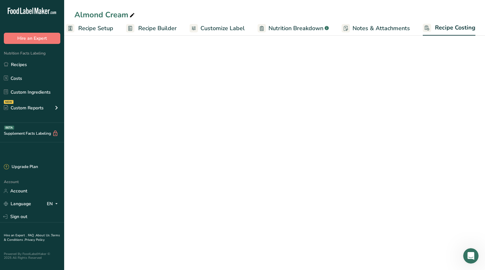
select select "12"
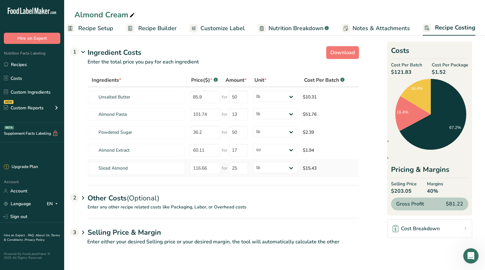
scroll to position [0, 0]
click at [108, 29] on span "Recipe Setup" at bounding box center [95, 28] width 35 height 9
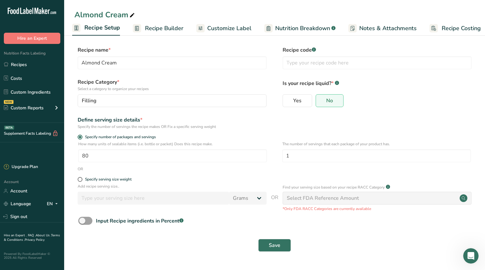
click at [240, 29] on span "Customize Label" at bounding box center [229, 28] width 44 height 9
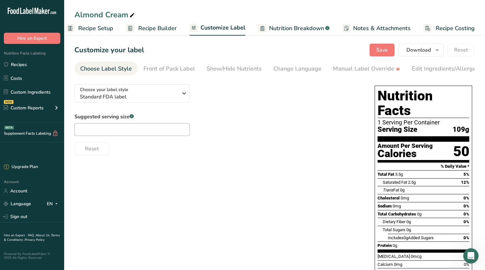
click at [289, 28] on span "Nutrition Breakdown" at bounding box center [296, 28] width 55 height 9
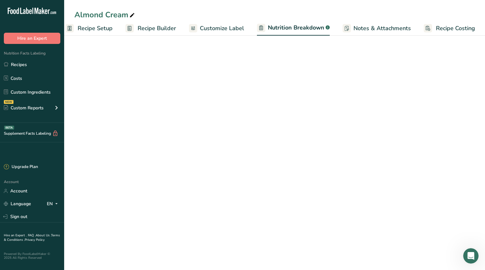
select select "Calories"
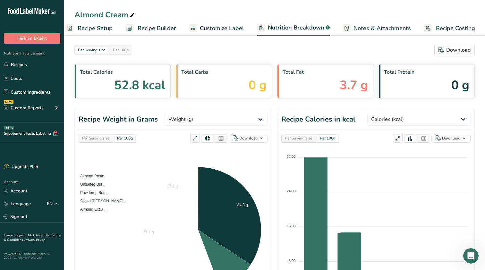
click at [354, 26] on span "Notes & Attachments" at bounding box center [382, 28] width 57 height 9
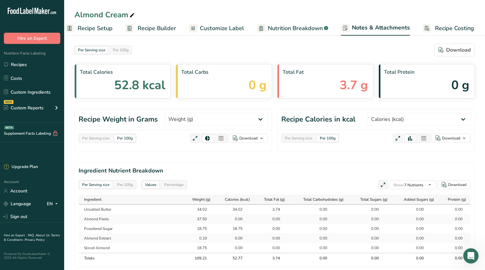
scroll to position [0, 9]
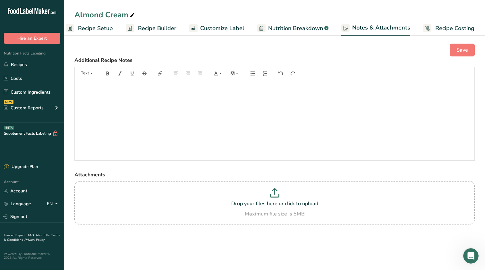
click at [182, 26] on ul "Recipe Setup Recipe Builder Customize Label Nutrition Breakdown .a-a{fill:#3473…" at bounding box center [272, 28] width 432 height 15
click at [163, 29] on span "Recipe Builder" at bounding box center [157, 28] width 39 height 9
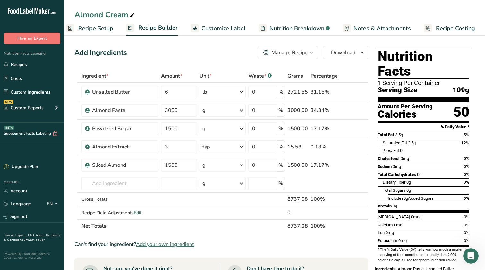
click at [459, 26] on span "Recipe Costing" at bounding box center [455, 28] width 39 height 9
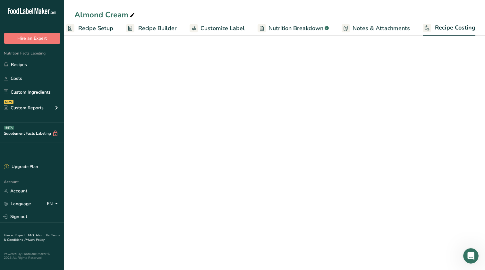
select select "12"
select select "5"
select select "12"
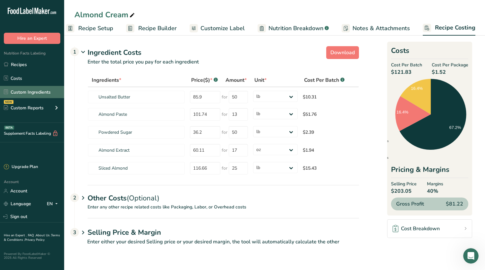
click at [31, 89] on link "Custom Ingredients" at bounding box center [32, 92] width 64 height 12
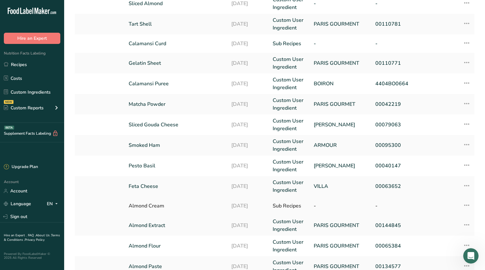
scroll to position [81, 0]
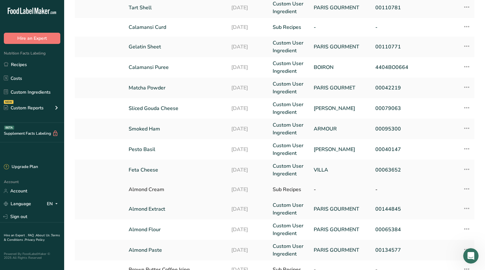
click at [466, 192] on icon at bounding box center [467, 189] width 8 height 12
click at [227, 191] on td "Almond Cream" at bounding box center [176, 189] width 103 height 19
click at [147, 196] on td "Almond Cream" at bounding box center [176, 189] width 103 height 19
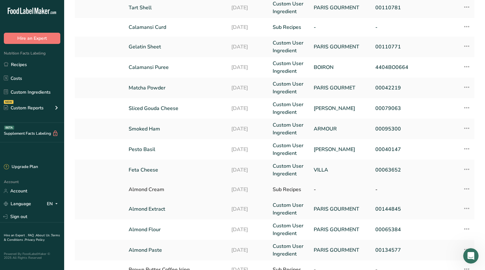
click at [464, 189] on icon at bounding box center [467, 189] width 8 height 12
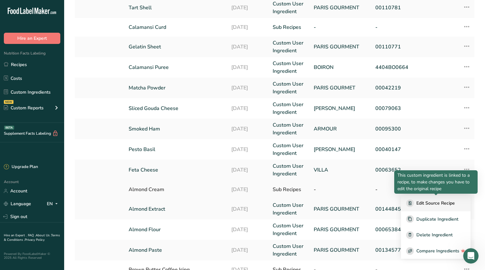
click at [437, 207] on button "Edit Source Recipe" at bounding box center [436, 204] width 70 height 16
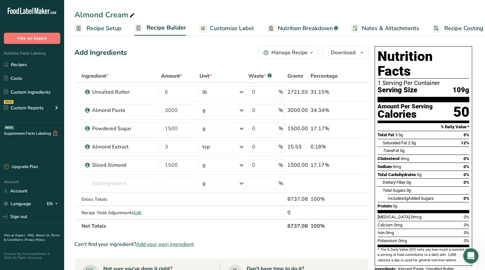
click at [318, 56] on button "Manage Recipe" at bounding box center [288, 52] width 60 height 13
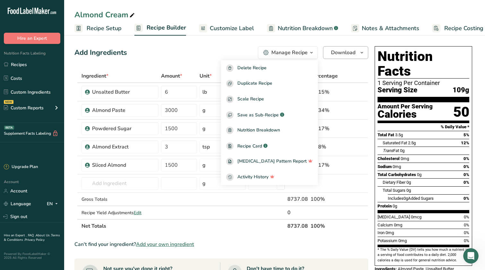
click at [337, 53] on span "Download" at bounding box center [343, 53] width 24 height 8
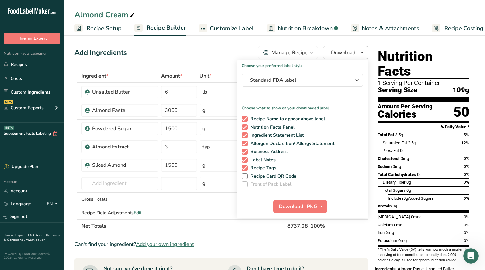
click at [337, 53] on span "Download" at bounding box center [343, 53] width 24 height 8
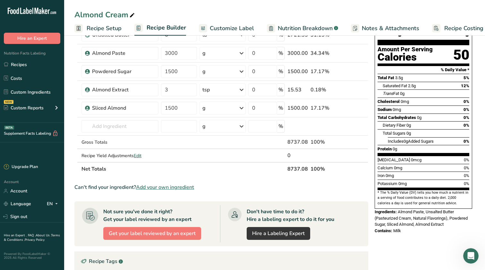
scroll to position [16, 0]
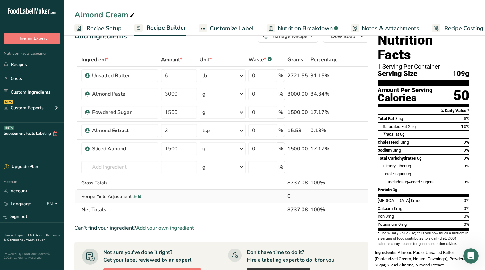
click at [136, 197] on span "Edit" at bounding box center [138, 197] width 8 height 6
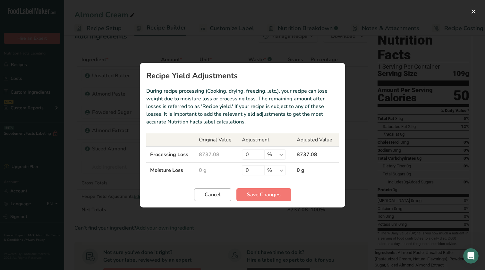
click at [216, 198] on span "Cancel" at bounding box center [213, 195] width 16 height 8
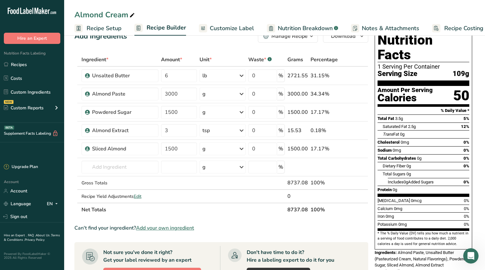
click at [111, 33] on link "Recipe Setup" at bounding box center [97, 28] width 47 height 14
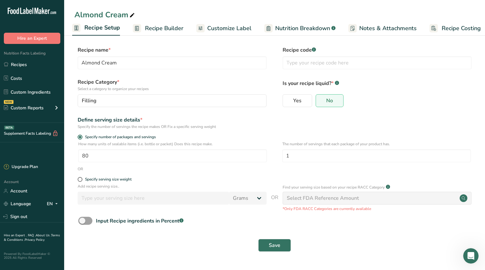
click at [443, 33] on link "Recipe Costing" at bounding box center [455, 28] width 51 height 14
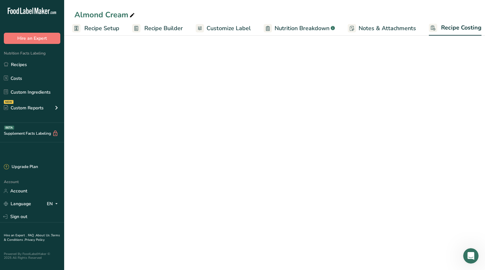
scroll to position [0, 8]
select select "12"
select select "5"
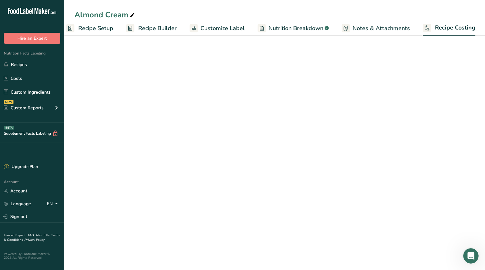
select select "12"
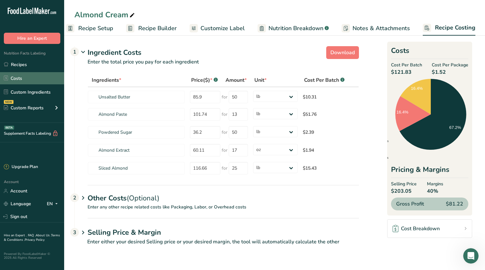
click at [37, 83] on link "Costs" at bounding box center [32, 78] width 64 height 12
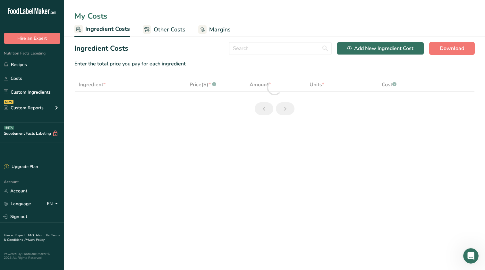
select select "12"
select select "5"
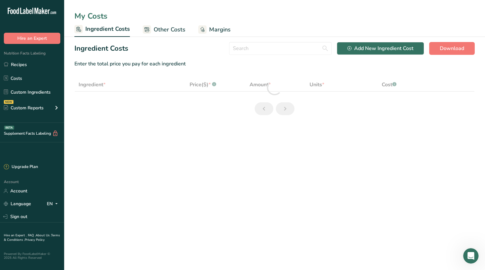
select select "12"
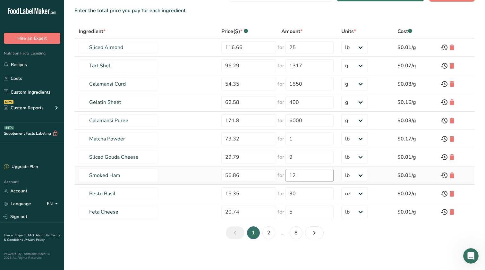
scroll to position [53, 0]
click at [264, 234] on link "2" at bounding box center [269, 233] width 13 height 13
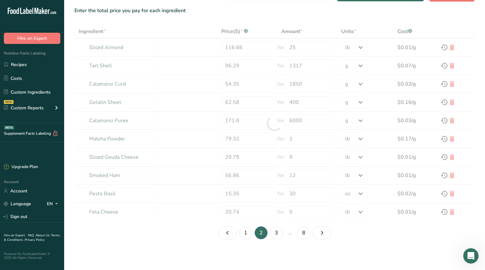
type input "Almond Cream"
type input "122.06"
type input "10000"
select select "-1"
type input "Almond Extract"
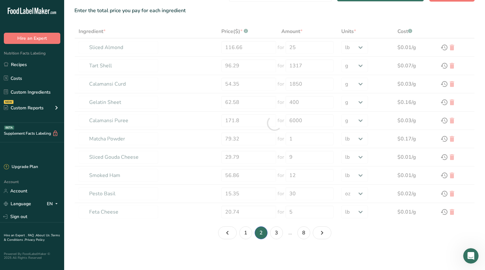
type input "60.11"
type input "17"
select select "5"
type input "Almond Flour"
type input "154.56"
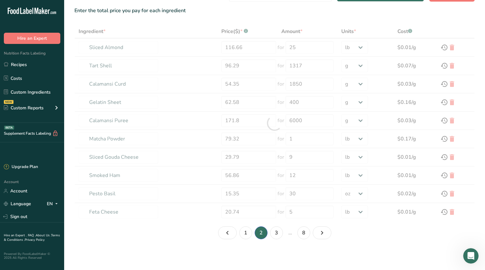
type input "25"
select select "12"
type input "Almond Paste"
type input "101.74"
type input "13"
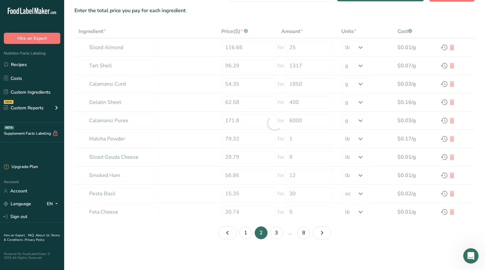
select select "12"
type input "Brown Butter Coffee Icing"
type input "1830.54"
type input "1831"
type input "Coffee Extract"
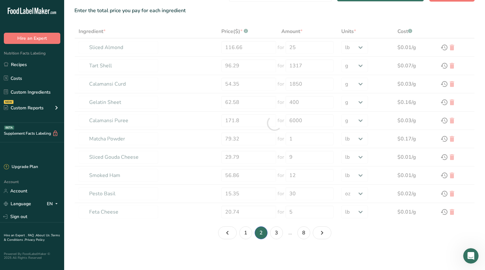
type input "93.11"
type input "6000"
select select "-1"
type input "Vanilla Paste"
type input "44.14"
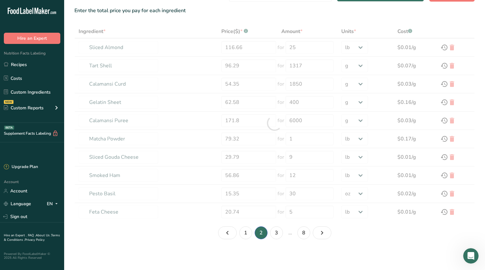
type input "16"
select select "5"
type input "Ube Whipped Cream"
type input "43.97"
type input "3780"
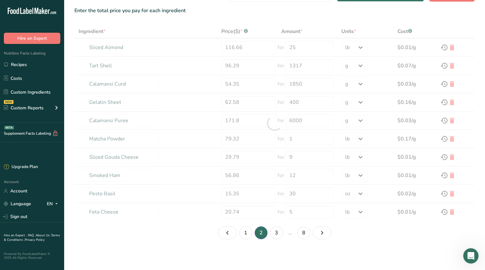
select select "-1"
type input "Cheddar Cheese, Shredded Feather White"
type input "65.29"
type input "20"
select select "12"
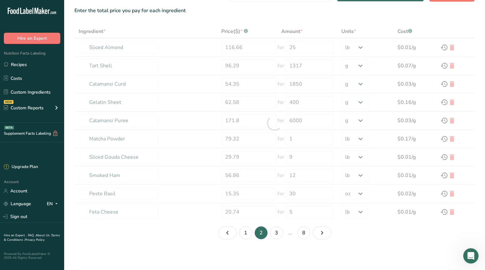
type input "Choc Chip, White 1000 Ct"
type input "198"
type input "22"
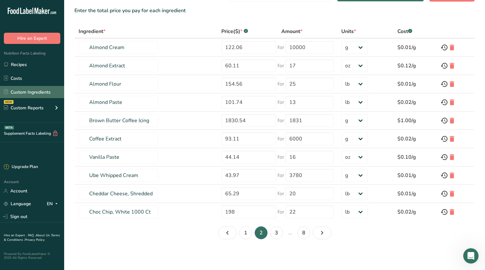
click at [34, 91] on link "Custom Ingredients" at bounding box center [32, 92] width 64 height 12
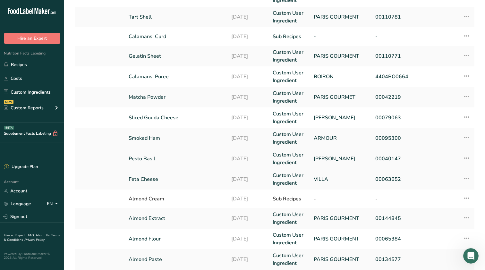
scroll to position [74, 0]
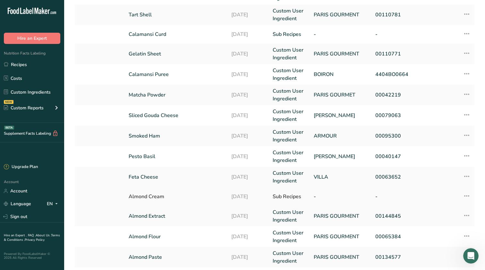
click at [468, 195] on icon at bounding box center [467, 196] width 8 height 12
click at [437, 199] on td at bounding box center [444, 197] width 21 height 19
click at [179, 203] on td "Almond Cream" at bounding box center [176, 197] width 103 height 19
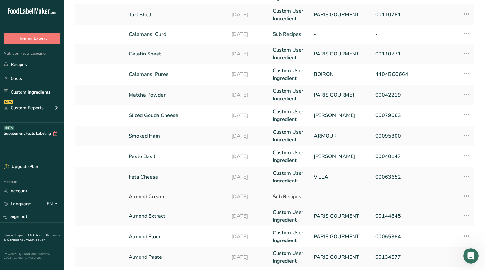
drag, startPoint x: 179, startPoint y: 203, endPoint x: 166, endPoint y: 203, distance: 12.8
click at [166, 203] on td "Almond Cream" at bounding box center [176, 197] width 103 height 19
click at [150, 194] on div "Almond Cream" at bounding box center [176, 197] width 95 height 8
click at [468, 198] on icon at bounding box center [467, 196] width 8 height 12
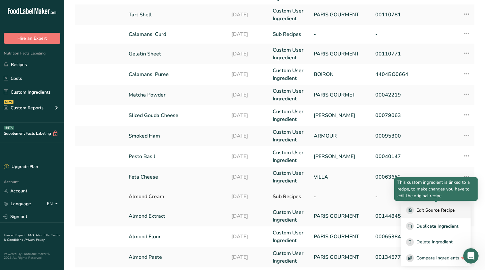
click at [427, 214] on span "Edit Source Recipe" at bounding box center [436, 210] width 39 height 7
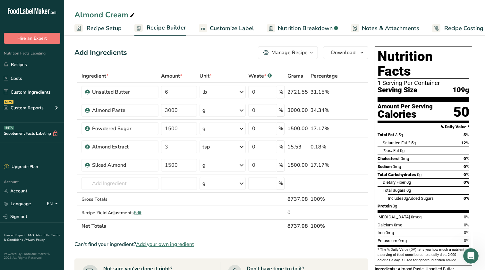
click at [300, 49] on div "Manage Recipe" at bounding box center [290, 53] width 36 height 8
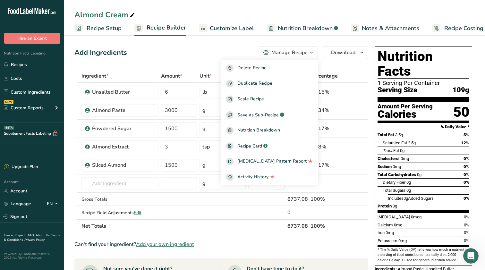
click at [300, 49] on div "Manage Recipe" at bounding box center [290, 53] width 36 height 8
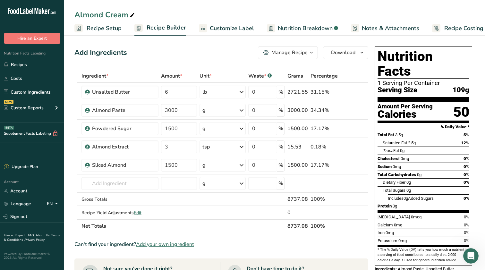
click at [300, 49] on div "Manage Recipe" at bounding box center [290, 53] width 36 height 8
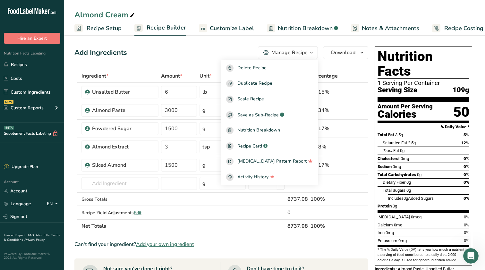
click at [396, 31] on span "Notes & Attachments" at bounding box center [390, 28] width 57 height 9
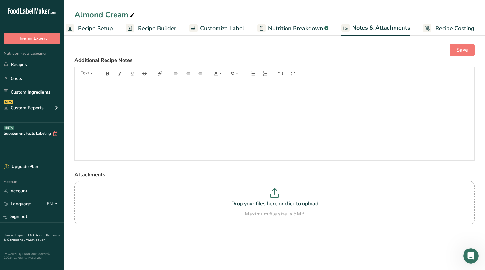
click at [455, 24] on span "Recipe Costing" at bounding box center [455, 28] width 39 height 9
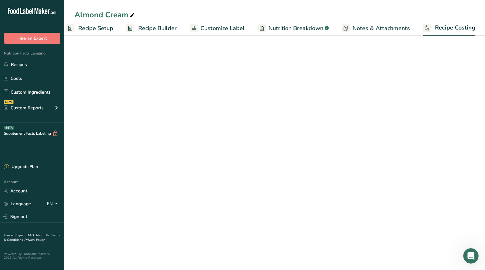
select select "12"
select select "5"
select select "12"
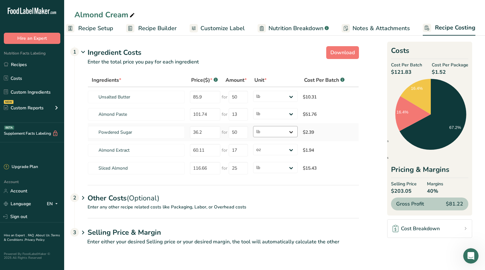
scroll to position [0, 0]
click at [344, 56] on button "Download" at bounding box center [343, 52] width 33 height 13
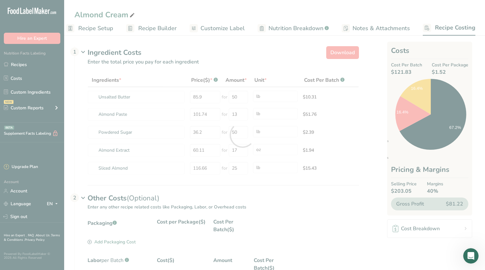
select select "12"
select select "5"
select select "12"
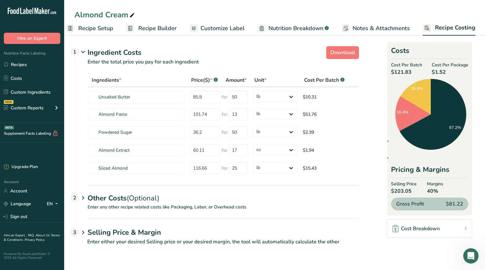
click at [88, 233] on h1 "Selling Price & Margin" at bounding box center [224, 233] width 272 height 11
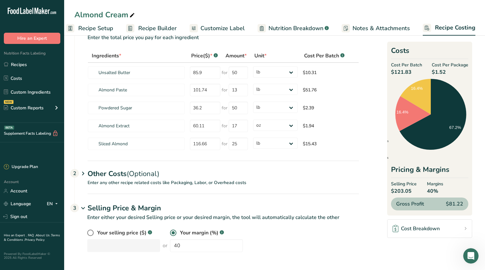
scroll to position [24, 0]
click at [80, 211] on icon at bounding box center [83, 209] width 8 height 12
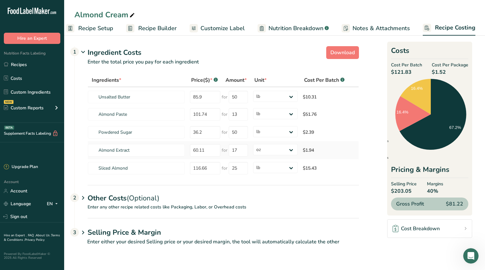
scroll to position [0, 0]
click at [353, 32] on span "Notes & Attachments" at bounding box center [381, 28] width 57 height 9
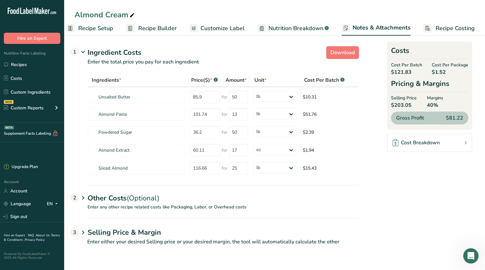
scroll to position [0, 9]
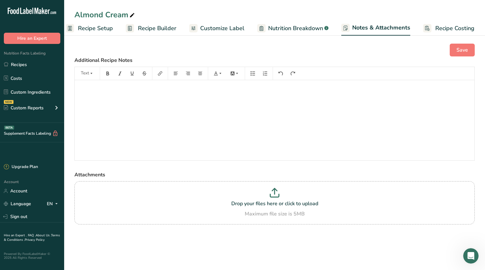
click at [283, 21] on link "Nutrition Breakdown .a-a{fill:#347362;}.b-a{fill:#fff;}" at bounding box center [293, 28] width 71 height 14
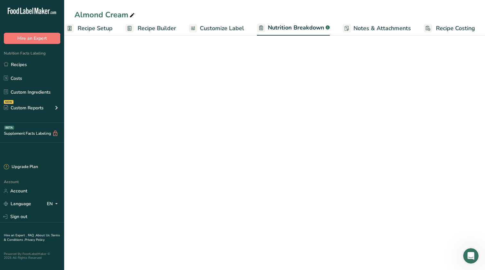
select select "Calories"
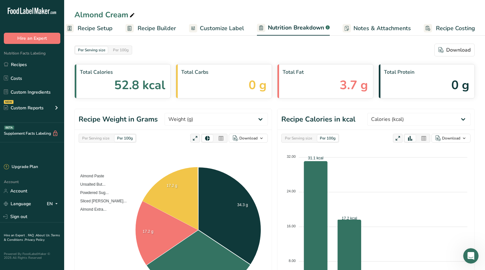
click at [217, 34] on link "Customize Label" at bounding box center [216, 28] width 55 height 14
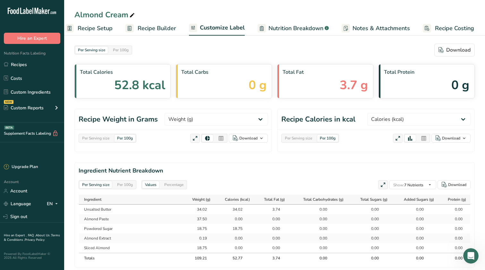
scroll to position [0, 8]
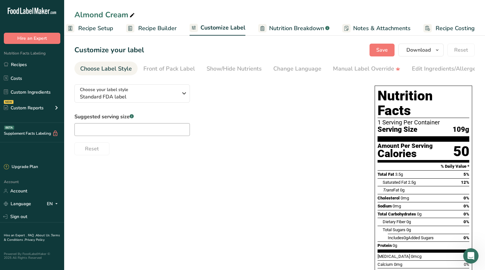
click at [154, 25] on span "Recipe Builder" at bounding box center [157, 28] width 39 height 9
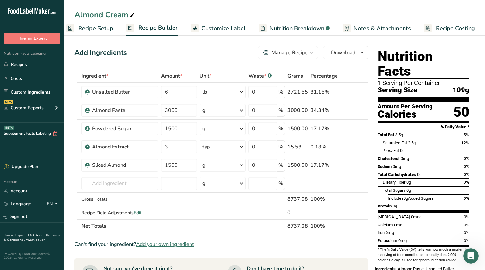
click at [467, 30] on span "Recipe Costing" at bounding box center [455, 28] width 39 height 9
select select "12"
select select "5"
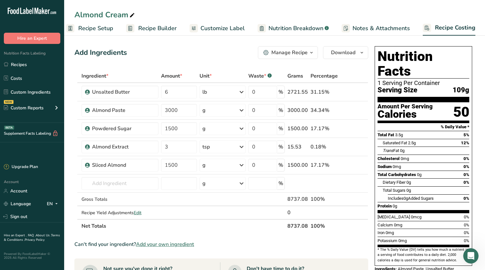
select select "12"
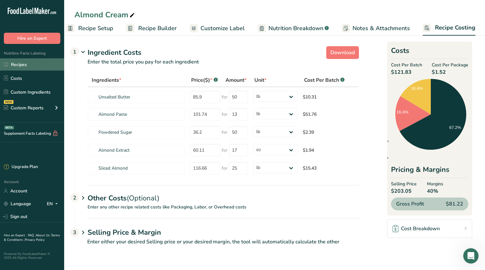
click at [28, 68] on link "Recipes" at bounding box center [32, 64] width 64 height 12
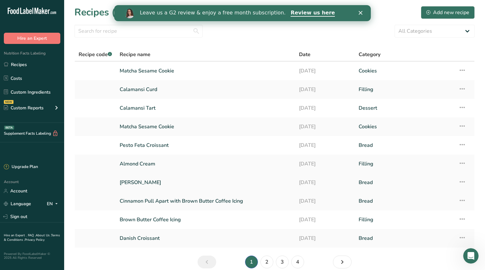
click at [158, 177] on link "[PERSON_NAME]" at bounding box center [206, 182] width 172 height 13
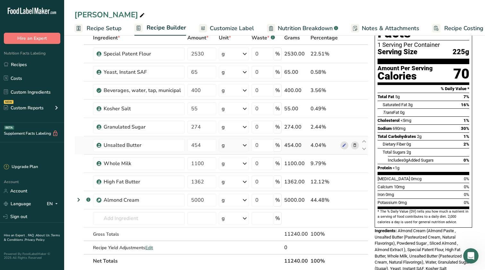
scroll to position [45, 0]
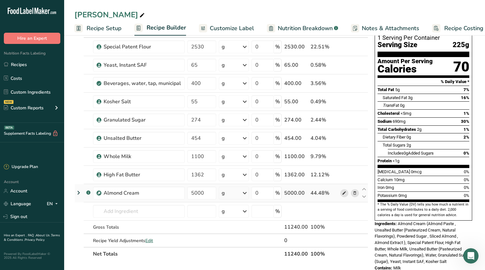
click at [344, 195] on icon at bounding box center [344, 193] width 4 height 7
click at [441, 28] on link "Recipe Costing" at bounding box center [458, 28] width 51 height 14
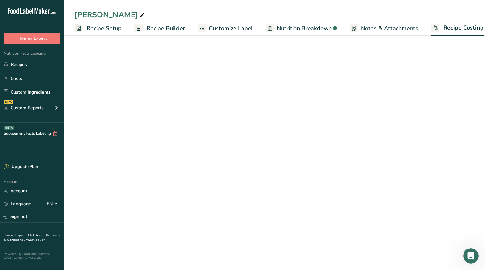
scroll to position [0, 8]
select select "12"
select select "5"
select select "12"
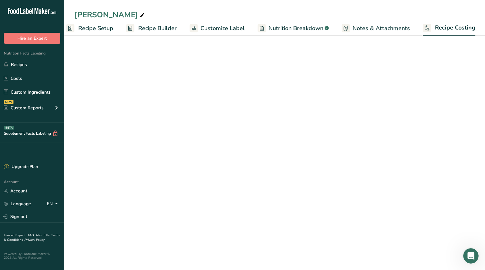
select select "12"
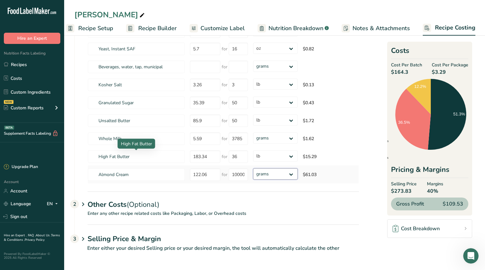
scroll to position [66, 0]
click at [149, 181] on td "Almond Cream" at bounding box center [138, 175] width 100 height 18
click at [435, 29] on span "Recipe Costing" at bounding box center [455, 27] width 40 height 9
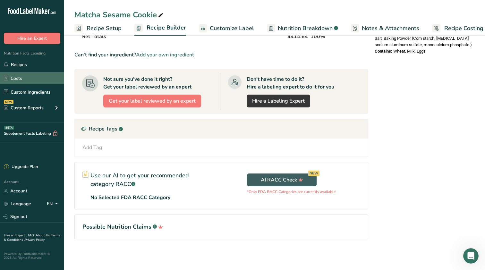
click at [41, 83] on link "Costs" at bounding box center [32, 78] width 64 height 12
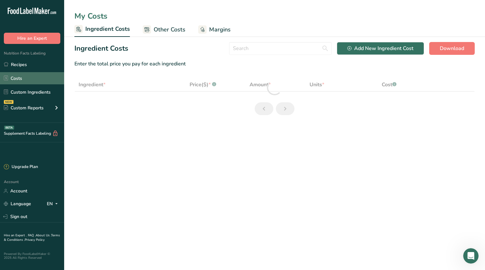
select select "12"
select select "5"
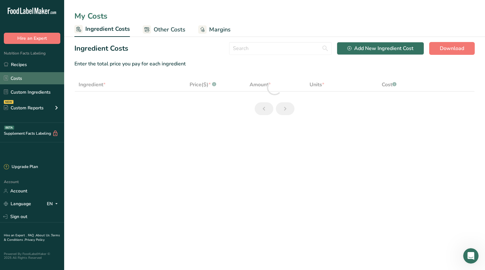
select select "12"
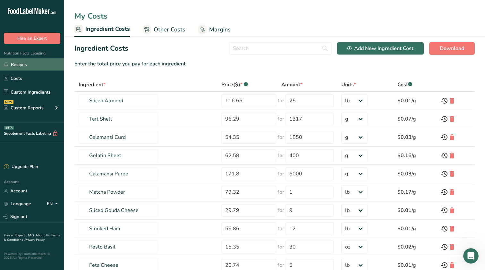
click at [36, 68] on link "Recipes" at bounding box center [32, 64] width 64 height 12
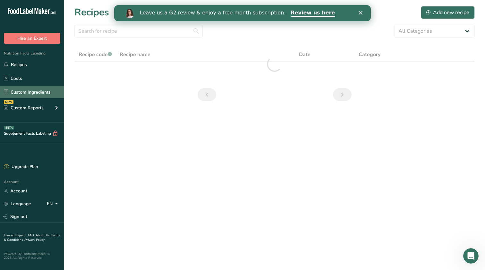
click at [39, 90] on link "Custom Ingredients" at bounding box center [32, 92] width 64 height 12
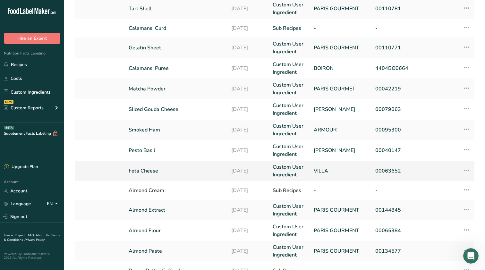
scroll to position [86, 0]
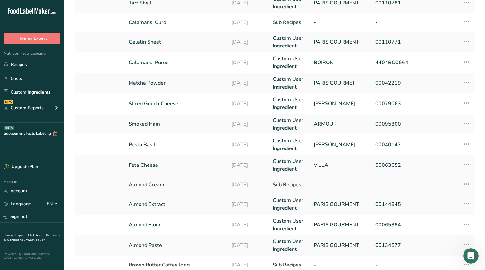
click at [469, 184] on icon at bounding box center [467, 185] width 8 height 12
click at [152, 187] on div "Almond Cream" at bounding box center [176, 185] width 95 height 8
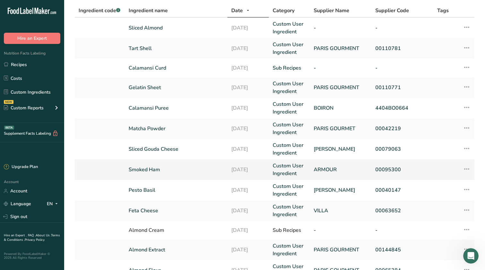
scroll to position [53, 0]
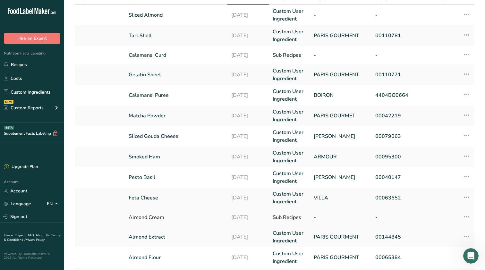
click at [470, 216] on icon at bounding box center [467, 217] width 8 height 12
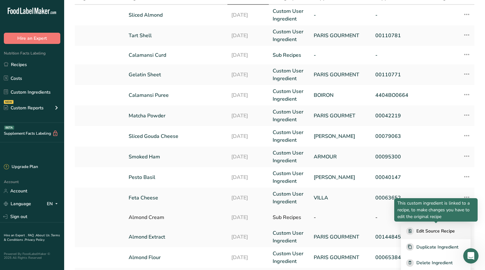
click at [434, 230] on span "Edit Source Recipe" at bounding box center [436, 231] width 39 height 7
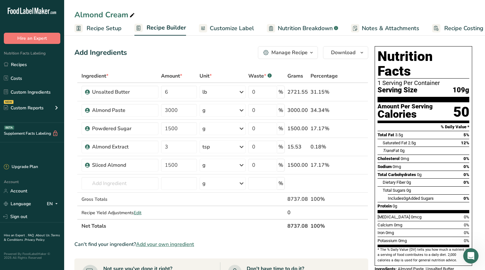
click at [305, 57] on button "Manage Recipe" at bounding box center [288, 52] width 60 height 13
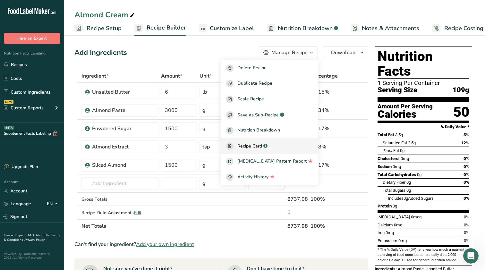
click at [285, 147] on div "Recipe Card .a-a{fill:#347362;}.b-a{fill:#fff;}" at bounding box center [269, 146] width 87 height 7
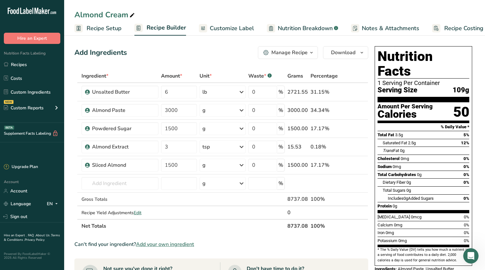
click at [213, 31] on span "Customize Label" at bounding box center [232, 28] width 44 height 9
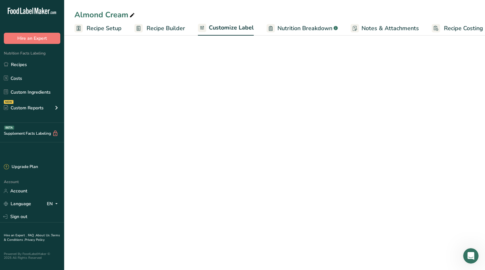
scroll to position [0, 8]
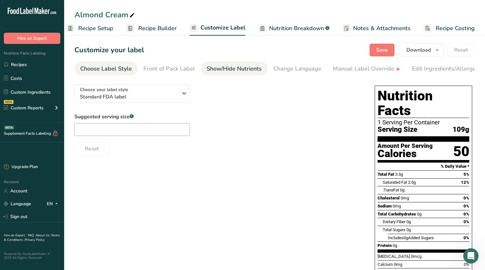
click at [250, 67] on div "Show/Hide Nutrients" at bounding box center [234, 69] width 55 height 9
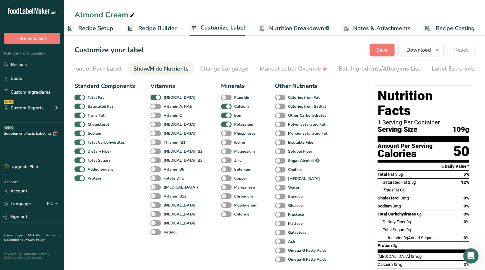
scroll to position [0, 74]
click at [300, 70] on div "Manual Label Override" at bounding box center [293, 69] width 67 height 9
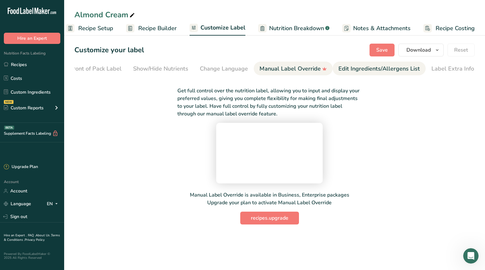
click at [359, 70] on div "Edit Ingredients/Allergens List" at bounding box center [380, 69] width 82 height 9
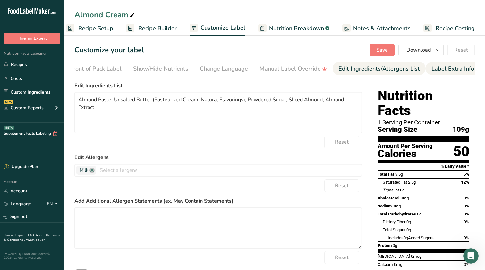
click at [432, 66] on div "Label Extra Info" at bounding box center [453, 69] width 43 height 9
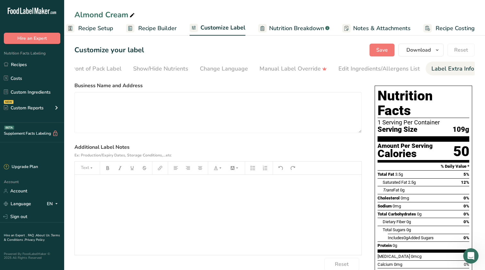
click at [377, 25] on span "Notes & Attachments" at bounding box center [382, 28] width 57 height 9
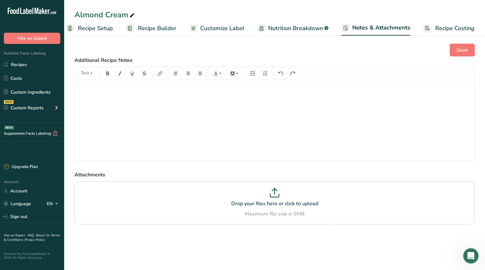
click at [430, 23] on link "Recipe Costing" at bounding box center [449, 28] width 51 height 14
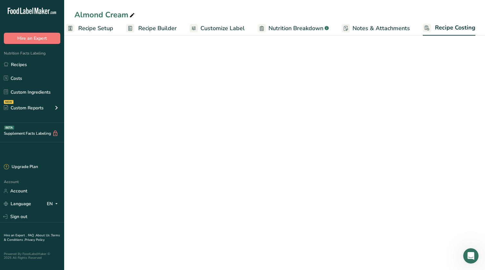
select select "12"
select select "5"
select select "12"
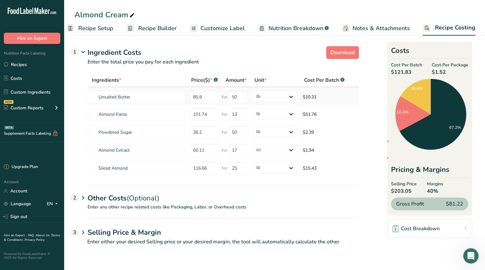
scroll to position [0, 0]
click at [109, 28] on span "Recipe Setup" at bounding box center [95, 28] width 35 height 9
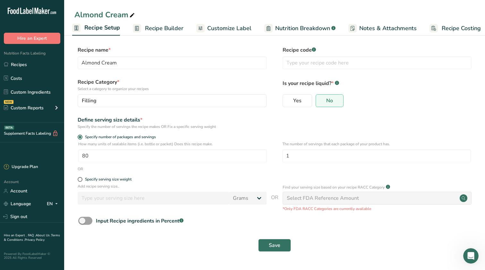
click at [88, 215] on form "Recipe name * Almond Cream Recipe code .a-a{fill:#347362;}.b-a{fill:#fff;} Reci…" at bounding box center [274, 151] width 401 height 210
click at [86, 220] on span at bounding box center [85, 221] width 14 height 8
click at [83, 220] on input "Input Recipe ingredients in Percent .a-a{fill:#347362;}.b-a{fill:#fff;}" at bounding box center [80, 221] width 4 height 4
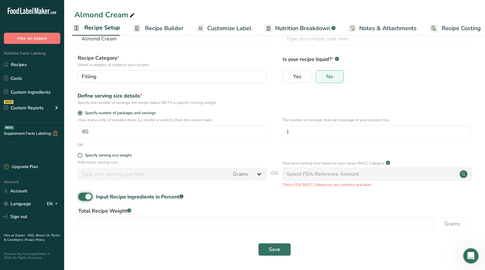
scroll to position [24, 0]
click at [87, 201] on span at bounding box center [85, 197] width 14 height 8
click at [83, 199] on input "Input Recipe ingredients in Percent .a-a{fill:#347362;}.b-a{fill:#fff;}" at bounding box center [80, 197] width 4 height 4
checkbox input "false"
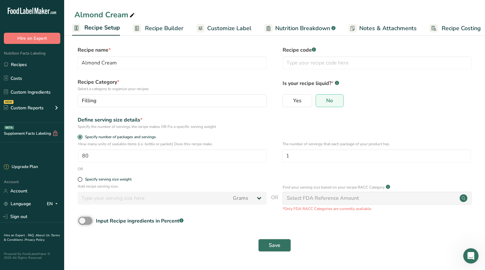
scroll to position [0, 0]
click at [23, 83] on link "Costs" at bounding box center [32, 78] width 64 height 12
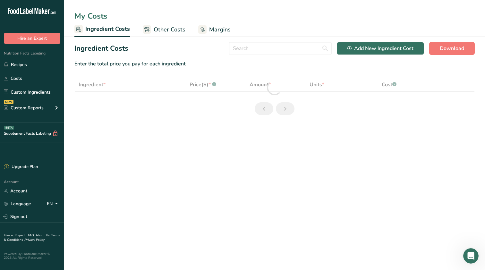
select select "12"
select select "5"
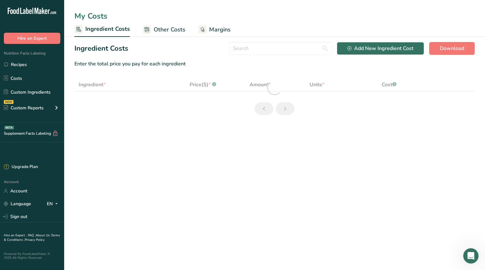
select select "12"
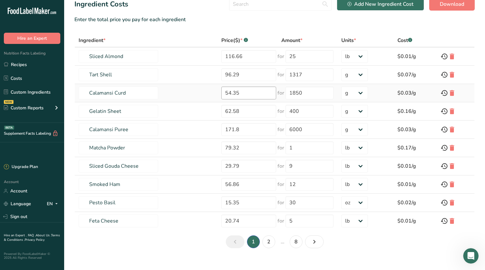
scroll to position [53, 0]
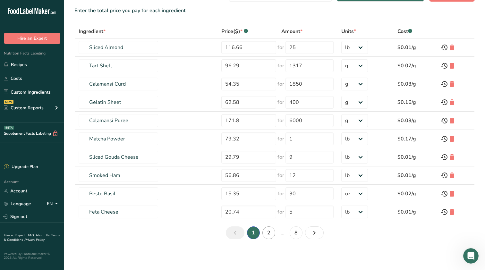
click at [271, 234] on link "2" at bounding box center [269, 233] width 13 height 13
type input "Almond Cream"
type input "122.06"
type input "10000"
select select "-1"
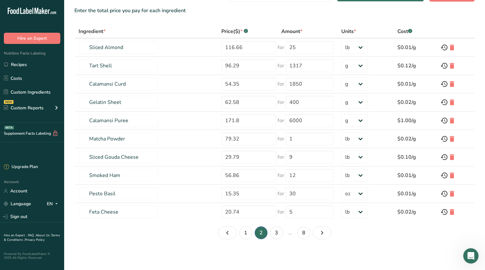
type input "Almond Extract"
type input "60.11"
type input "17"
select select "5"
type input "Almond Flour"
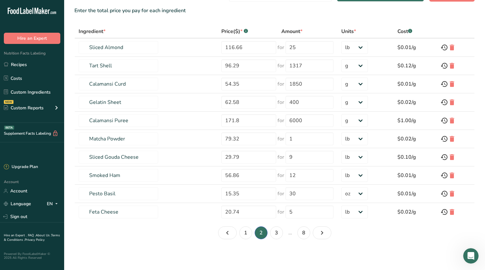
type input "154.56"
type input "25"
select select "12"
type input "Almond Paste"
type input "101.74"
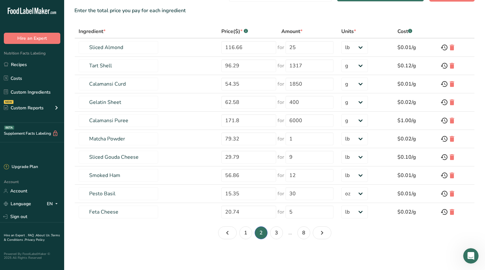
type input "13"
select select "12"
type input "Brown Butter Coffee Icing"
type input "1830.54"
type input "1831"
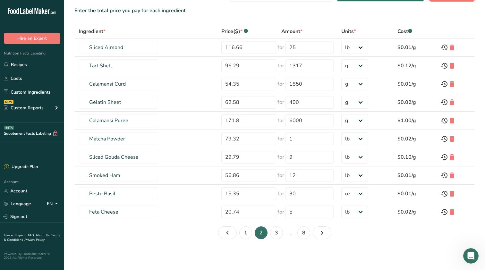
type input "Coffee Extract"
type input "93.11"
type input "6000"
select select "-1"
type input "Vanilla Paste"
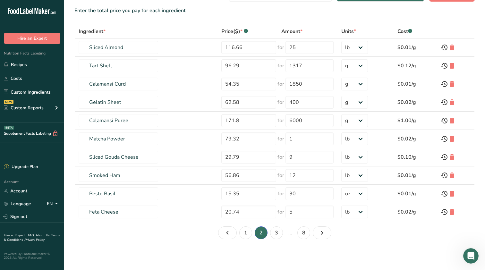
type input "44.14"
type input "16"
select select "5"
type input "Ube Whipped Cream"
type input "43.97"
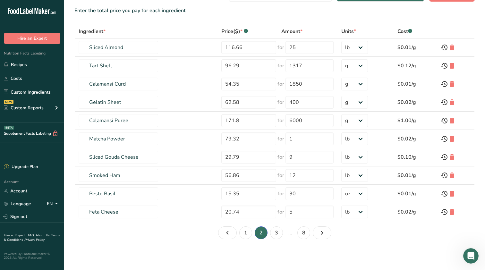
type input "3780"
select select "-1"
type input "Cheddar Cheese, Shredded Feather White"
type input "65.29"
type input "20"
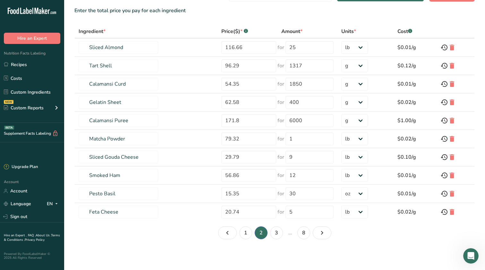
select select "12"
type input "Choc Chip, White 1000 Ct"
type input "198"
type input "22"
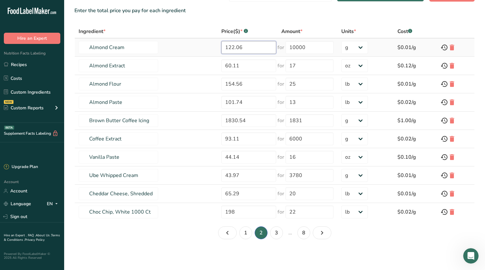
click at [245, 48] on input "122.06" at bounding box center [249, 47] width 55 height 13
click at [312, 49] on input "10000" at bounding box center [310, 47] width 48 height 13
click at [27, 69] on link "Recipes" at bounding box center [32, 64] width 64 height 12
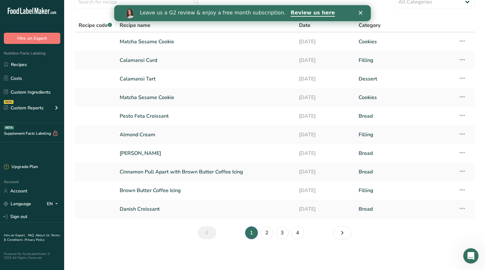
scroll to position [29, 0]
click at [271, 236] on link "2" at bounding box center [267, 233] width 13 height 13
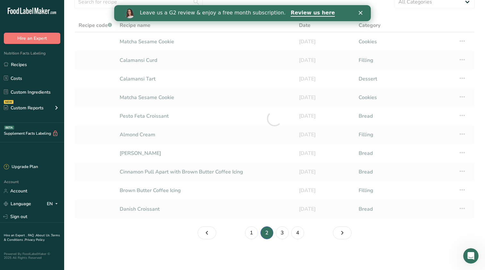
click at [271, 236] on li "2" at bounding box center [266, 233] width 15 height 13
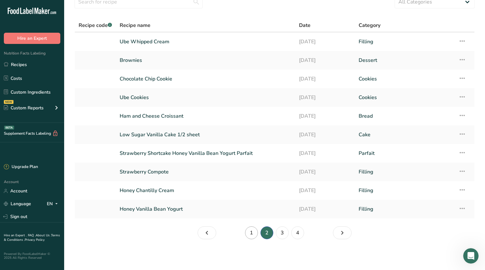
click at [253, 235] on link "1" at bounding box center [251, 233] width 13 height 13
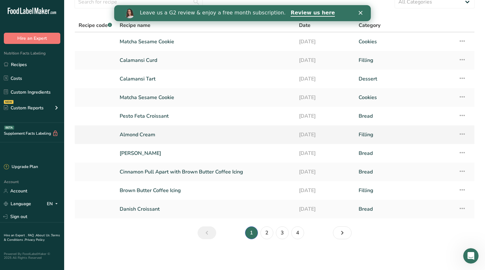
click at [172, 135] on link "Almond Cream" at bounding box center [206, 134] width 172 height 13
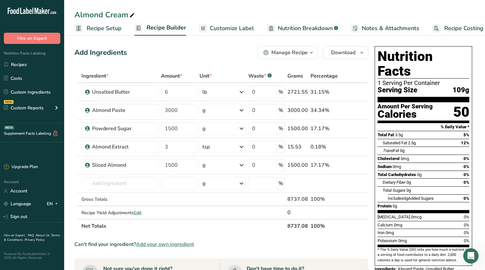
click at [450, 32] on span "Recipe Costing" at bounding box center [464, 28] width 39 height 9
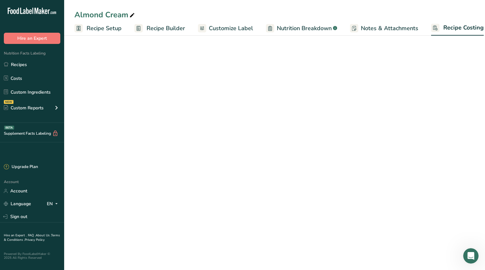
scroll to position [0, 8]
select select "12"
select select "5"
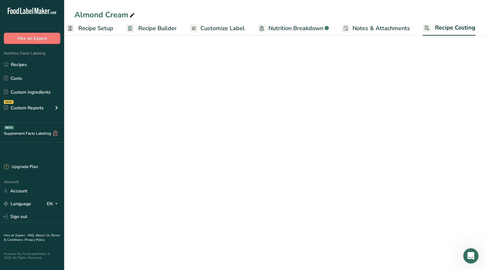
select select "12"
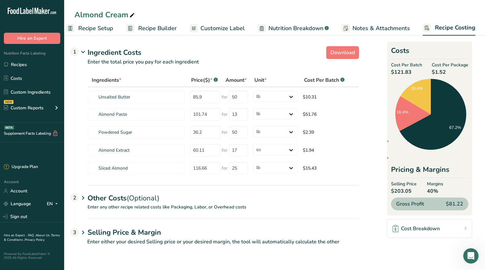
scroll to position [0, 0]
click at [16, 62] on link "Recipes" at bounding box center [32, 64] width 64 height 12
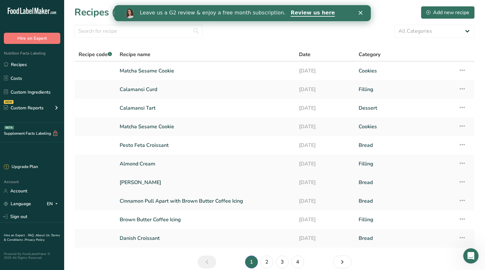
click at [152, 179] on link "[PERSON_NAME]" at bounding box center [206, 182] width 172 height 13
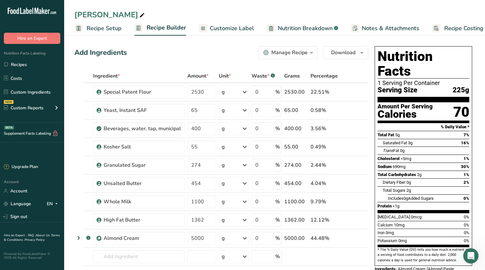
click at [468, 29] on span "Recipe Costing" at bounding box center [464, 28] width 39 height 9
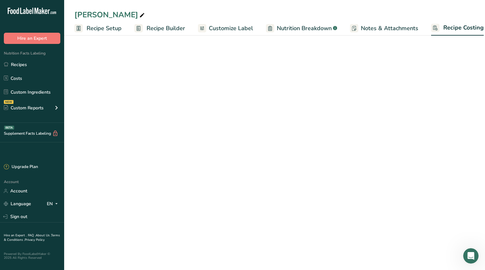
scroll to position [0, 8]
select select "12"
select select "5"
select select "12"
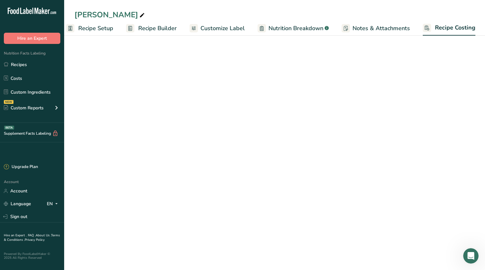
select select "12"
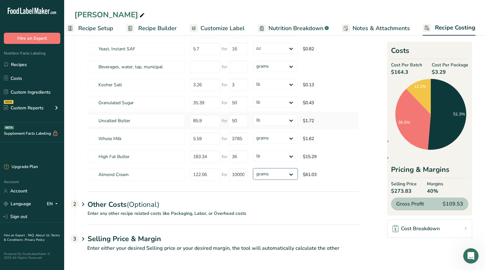
scroll to position [66, 0]
click at [35, 80] on link "Costs" at bounding box center [32, 78] width 64 height 12
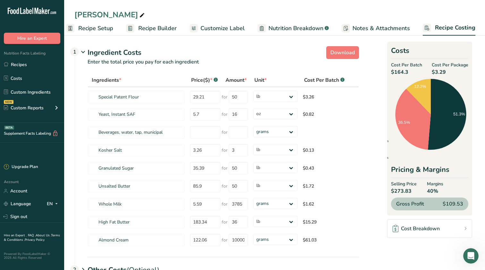
scroll to position [0, 0]
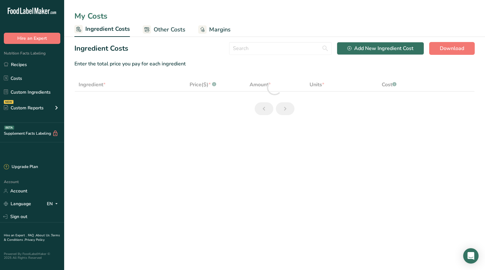
select select "12"
select select "5"
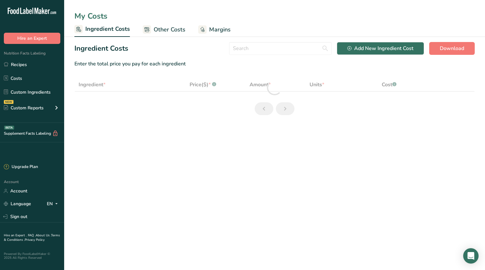
select select "12"
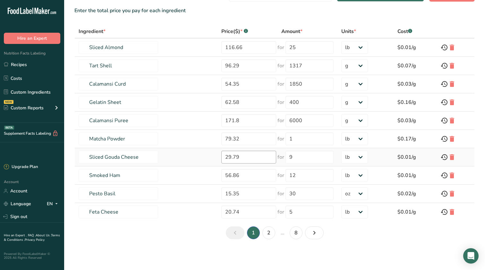
scroll to position [53, 0]
click at [205, 44] on td "Sliced Almond" at bounding box center [146, 48] width 143 height 18
click at [264, 232] on link "2" at bounding box center [269, 233] width 13 height 13
type input "Almond Cream"
type input "122.06"
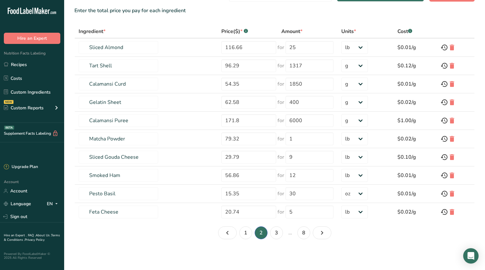
type input "10000"
select select "-1"
type input "Almond Extract"
type input "60.11"
type input "17"
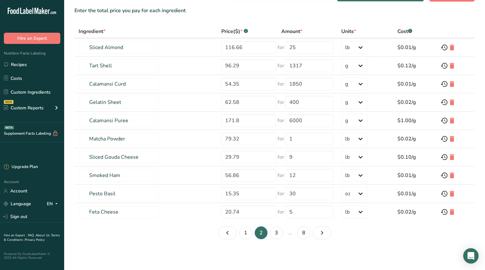
select select "5"
type input "Almond Flour"
type input "154.56"
type input "25"
select select "12"
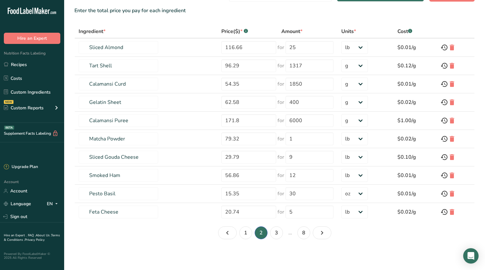
type input "Almond Paste"
type input "101.74"
type input "13"
select select "12"
type input "Brown Butter Coffee Icing"
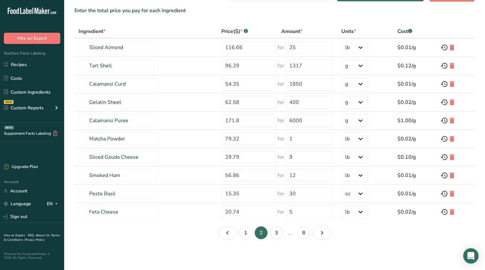
type input "1830.54"
type input "1831"
type input "Coffee Extract"
type input "93.11"
type input "6000"
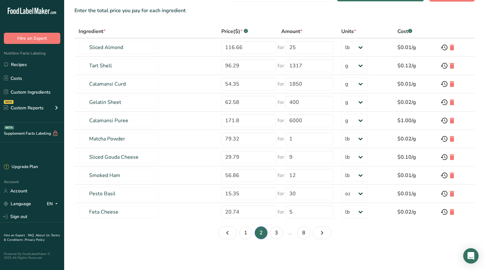
select select "-1"
type input "Vanilla Paste"
type input "44.14"
type input "16"
select select "5"
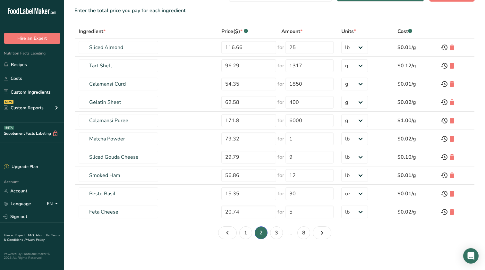
type input "Ube Whipped Cream"
type input "43.97"
type input "3780"
select select "-1"
type input "Cheddar Cheese, Shredded Feather White"
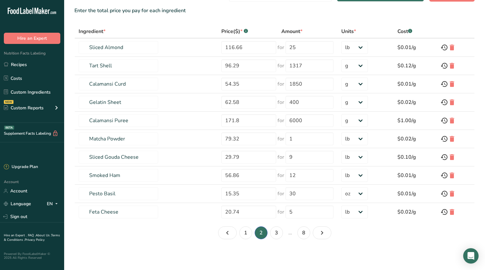
type input "65.29"
type input "20"
select select "12"
type input "Choc Chip, White 1000 Ct"
type input "198"
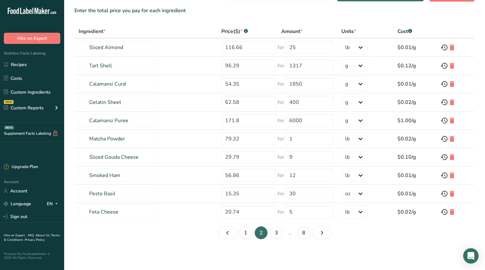
type input "22"
click at [170, 51] on td "Almond Cream" at bounding box center [146, 48] width 143 height 18
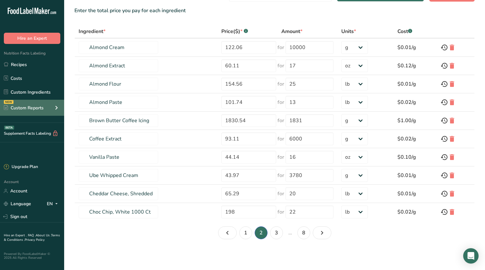
click at [41, 103] on div "NEW Custom Reports" at bounding box center [32, 108] width 64 height 16
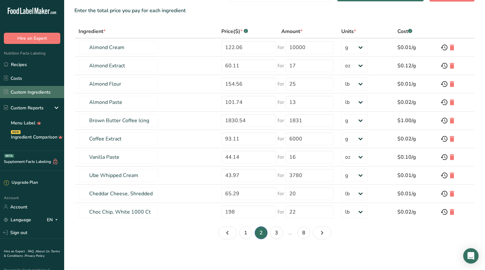
click at [44, 92] on link "Custom Ingredients" at bounding box center [32, 92] width 64 height 12
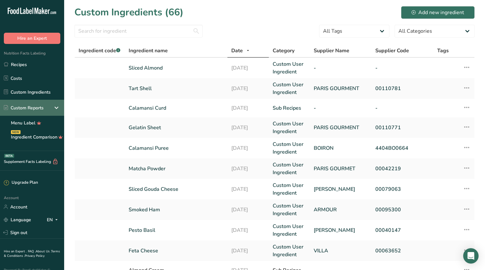
click at [58, 109] on icon at bounding box center [57, 108] width 8 height 12
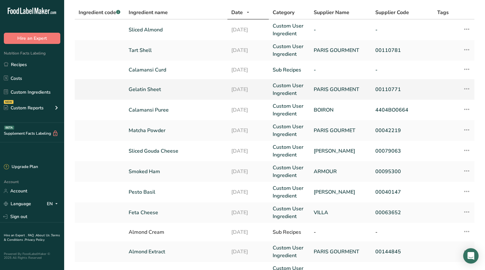
scroll to position [79, 0]
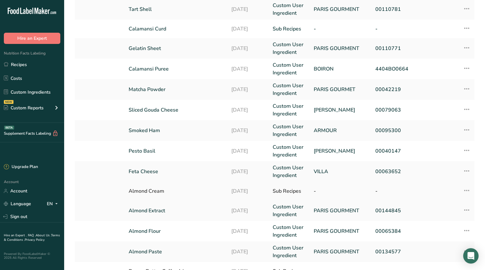
click at [464, 186] on icon at bounding box center [467, 191] width 8 height 12
click at [448, 186] on td at bounding box center [444, 191] width 21 height 19
click at [171, 194] on div "Almond Cream" at bounding box center [176, 192] width 95 height 8
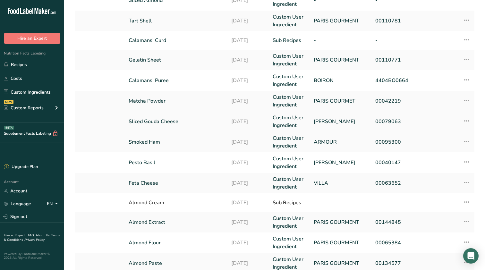
scroll to position [71, 0]
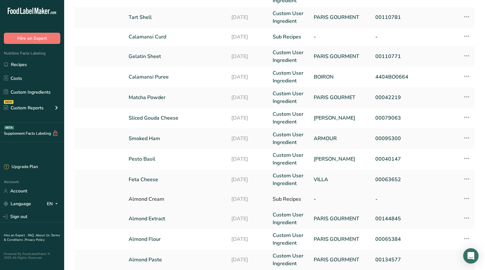
click at [466, 203] on icon at bounding box center [467, 199] width 8 height 12
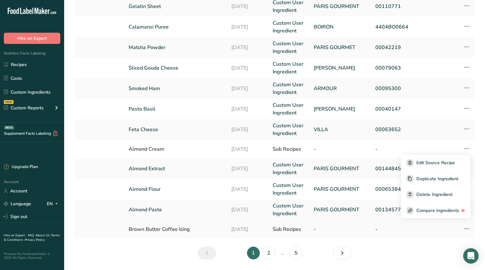
scroll to position [123, 0]
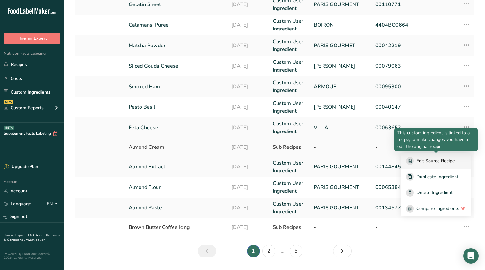
click at [435, 161] on span "Edit Source Recipe" at bounding box center [436, 161] width 39 height 7
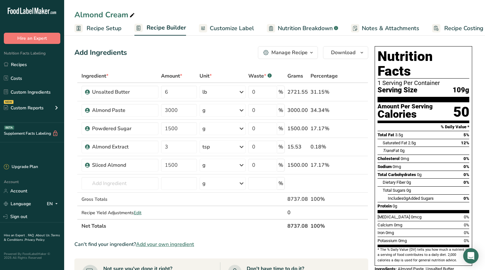
click at [245, 30] on span "Customize Label" at bounding box center [232, 28] width 44 height 9
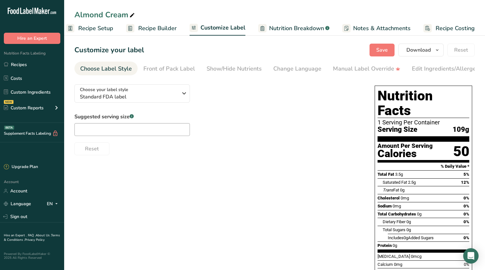
click at [114, 23] on ul "Recipe Setup Recipe Builder Customize Label Nutrition Breakdown .a-a{fill:#3473…" at bounding box center [272, 28] width 432 height 15
click at [113, 25] on span "Recipe Setup" at bounding box center [95, 28] width 35 height 9
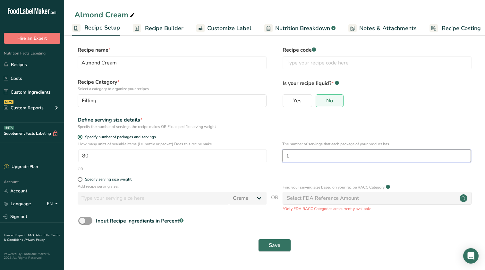
click at [315, 161] on input "1" at bounding box center [377, 156] width 189 height 13
click at [371, 228] on div "Input Recipe ingredients in Percent .a-a{fill:#347362;}.b-a{fill:#fff;}" at bounding box center [274, 223] width 401 height 13
click at [460, 28] on span "Recipe Costing" at bounding box center [461, 28] width 39 height 9
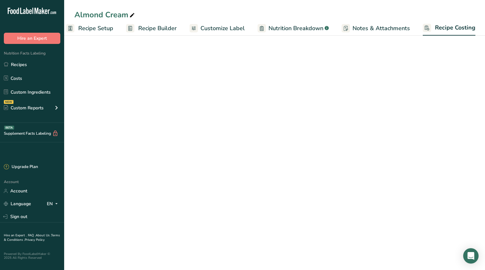
select select "12"
select select "5"
select select "12"
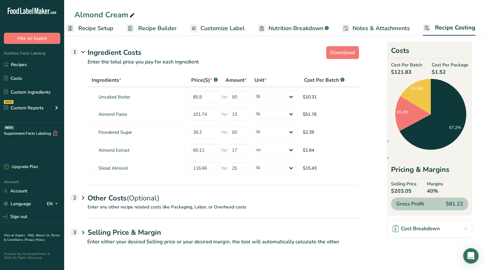
click at [388, 32] on span "Notes & Attachments" at bounding box center [381, 28] width 57 height 9
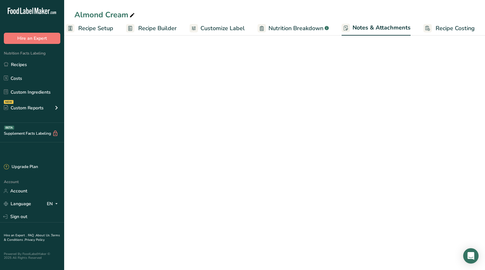
scroll to position [0, 9]
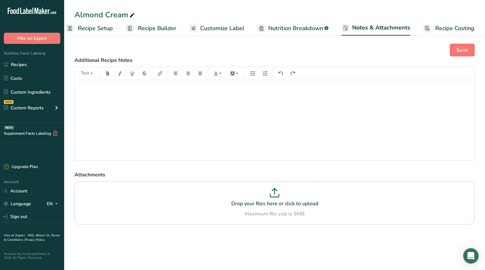
click at [280, 28] on span "Nutrition Breakdown" at bounding box center [295, 28] width 55 height 9
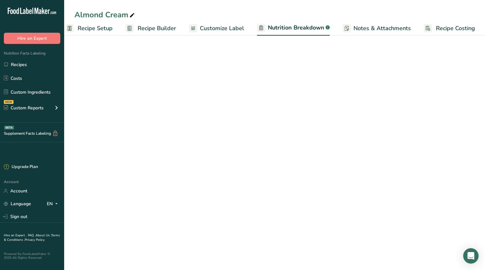
select select "Calories"
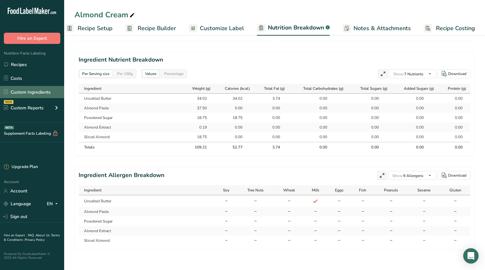
click at [35, 92] on link "Custom Ingredients" at bounding box center [32, 92] width 64 height 12
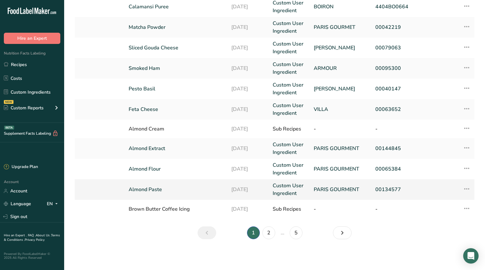
scroll to position [142, 0]
click at [470, 131] on icon at bounding box center [467, 129] width 8 height 12
click at [417, 189] on span "Compare Ingredients" at bounding box center [438, 190] width 43 height 7
click at [433, 193] on span "Compare Ingredients" at bounding box center [438, 190] width 43 height 7
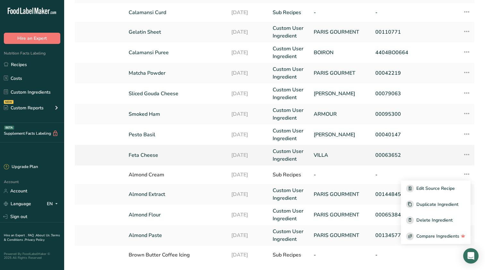
scroll to position [68, 0]
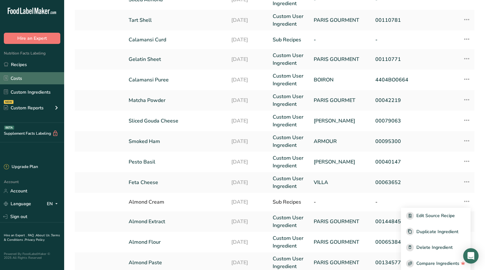
click at [51, 82] on link "Costs" at bounding box center [32, 78] width 64 height 12
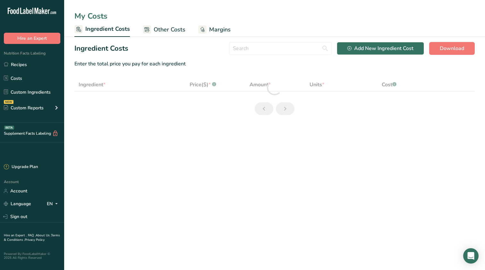
select select "12"
select select "5"
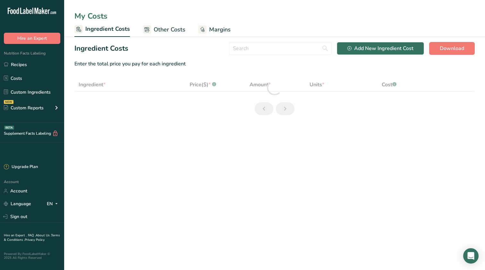
select select "12"
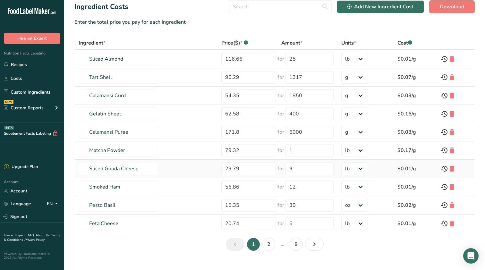
scroll to position [45, 0]
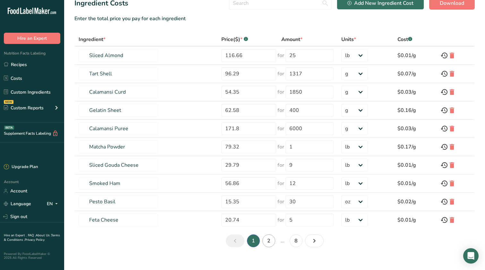
click at [270, 244] on link "2" at bounding box center [269, 241] width 13 height 13
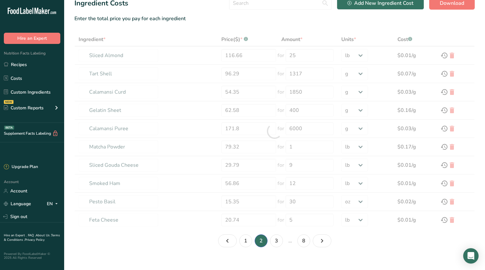
type input "Almond Cream"
type input "122.06"
type input "10000"
select select "-1"
type input "Almond Extract"
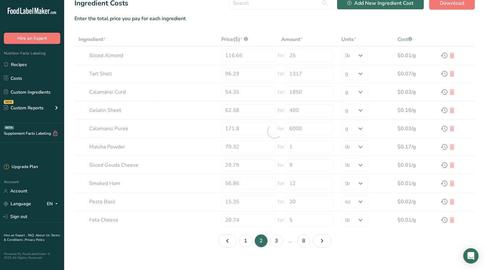
type input "60.11"
type input "17"
select select "5"
type input "Almond Flour"
type input "154.56"
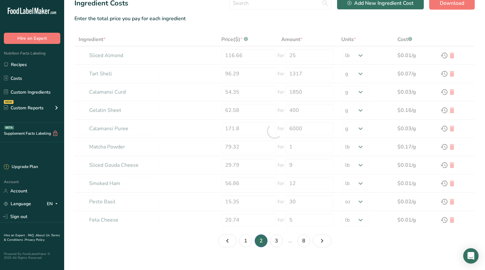
type input "25"
select select "12"
type input "Almond Paste"
type input "101.74"
type input "13"
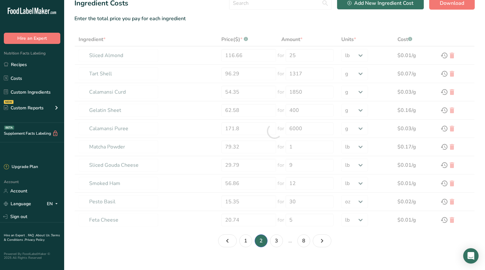
select select "12"
type input "Brown Butter Coffee Icing"
type input "1830.54"
type input "1831"
type input "Coffee Extract"
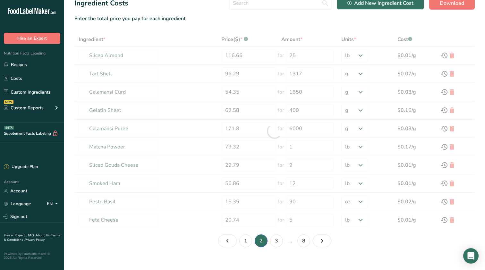
type input "93.11"
type input "6000"
select select "-1"
type input "Vanilla Paste"
type input "44.14"
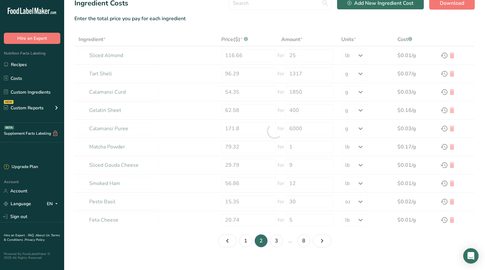
type input "16"
select select "5"
type input "Ube Whipped Cream"
type input "43.97"
type input "3780"
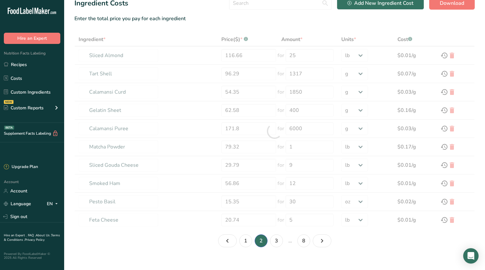
select select "-1"
type input "Cheddar Cheese, Shredded Feather White"
type input "65.29"
type input "20"
select select "12"
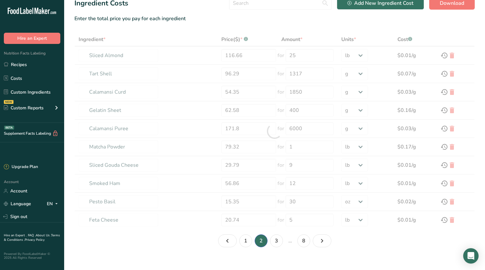
type input "Choc Chip, White 1000 Ct"
type input "198"
type input "22"
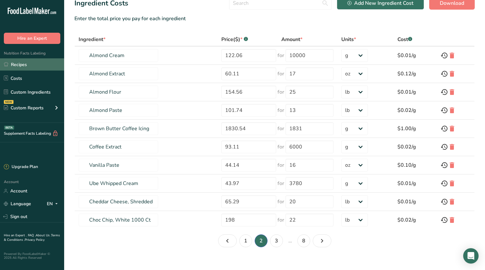
click at [20, 64] on link "Recipes" at bounding box center [32, 64] width 64 height 12
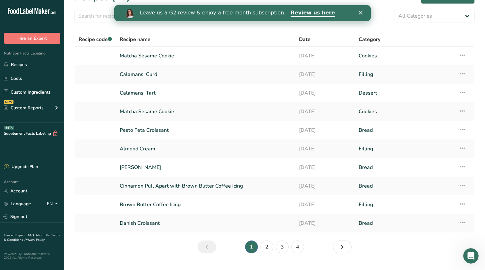
scroll to position [18, 0]
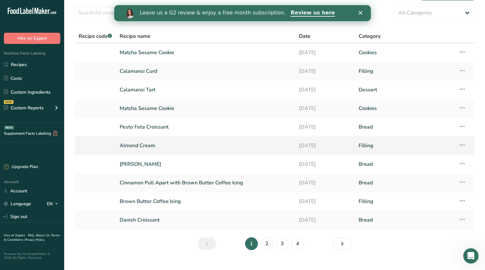
click at [466, 142] on icon at bounding box center [463, 145] width 8 height 12
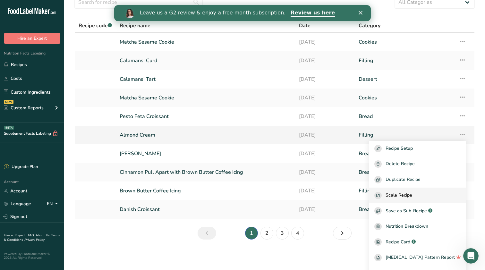
scroll to position [11, 0]
click at [413, 145] on span "Recipe Setup" at bounding box center [399, 148] width 27 height 7
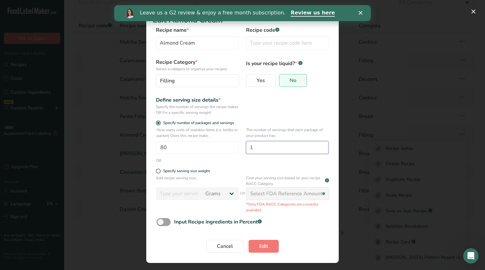
click at [256, 150] on input "1" at bounding box center [287, 147] width 83 height 13
click at [360, 12] on polygon "Close" at bounding box center [361, 13] width 4 height 4
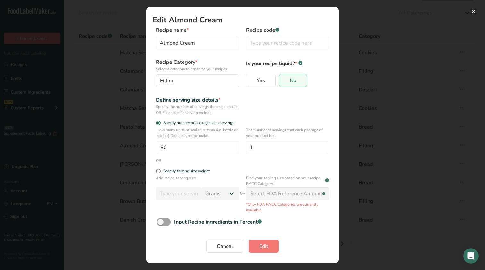
click at [367, 124] on div "Edit Recipe Modal" at bounding box center [242, 135] width 485 height 270
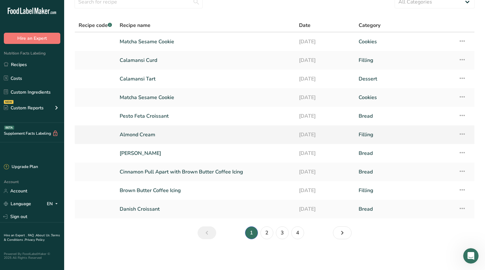
scroll to position [29, 0]
click at [382, 131] on link "Filling" at bounding box center [405, 134] width 92 height 13
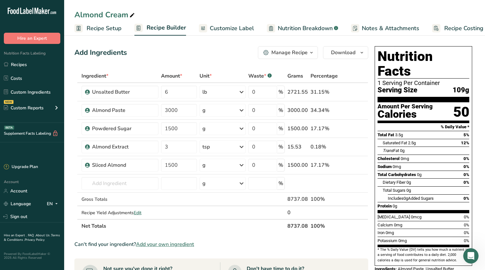
click at [309, 56] on span "button" at bounding box center [312, 53] width 8 height 8
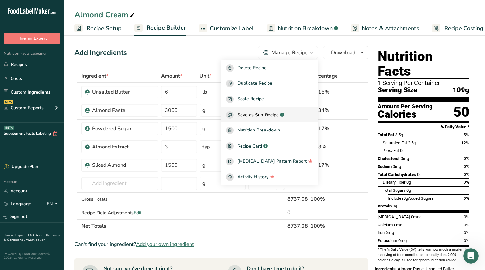
click at [269, 116] on span "Save as Sub-Recipe" at bounding box center [258, 115] width 41 height 7
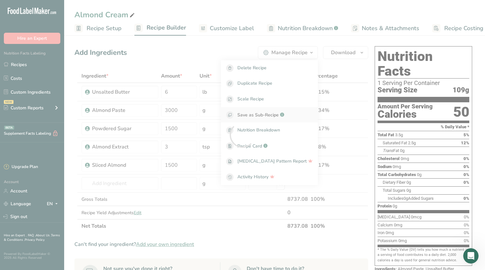
select select "30"
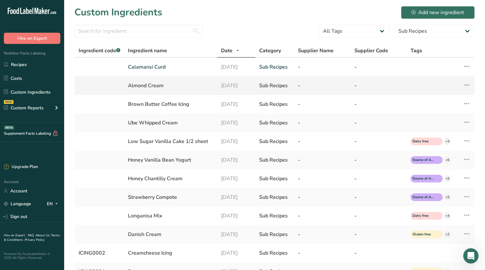
click at [468, 85] on icon at bounding box center [467, 85] width 8 height 12
click at [415, 89] on td at bounding box center [431, 85] width 48 height 19
click at [467, 86] on icon at bounding box center [467, 85] width 8 height 12
click at [255, 74] on td "[DATE]" at bounding box center [236, 67] width 38 height 19
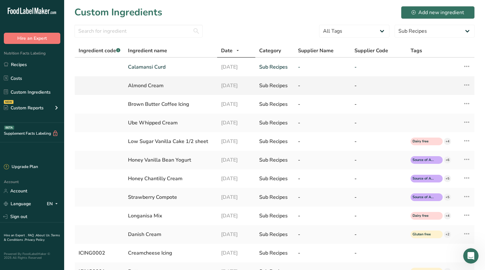
click at [205, 79] on td "Almond Cream" at bounding box center [170, 85] width 93 height 19
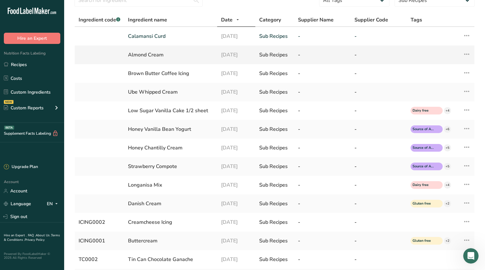
scroll to position [35, 0]
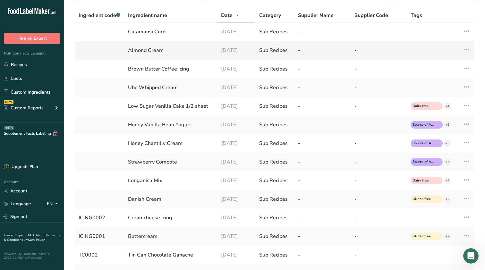
click at [464, 51] on icon at bounding box center [467, 50] width 8 height 12
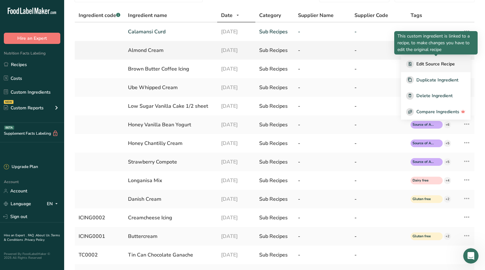
click at [434, 60] on button "Edit Source Recipe" at bounding box center [436, 64] width 70 height 16
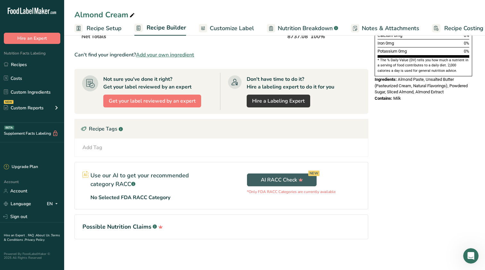
scroll to position [190, 0]
click at [182, 226] on h1 "Possible Nutrition Claims .a-a{fill:#347362;}.b-a{fill:#fff;}" at bounding box center [222, 227] width 278 height 9
click at [119, 229] on h1 "Possible Nutrition Claims .a-a{fill:#347362;}.b-a{fill:#fff;}" at bounding box center [222, 227] width 278 height 9
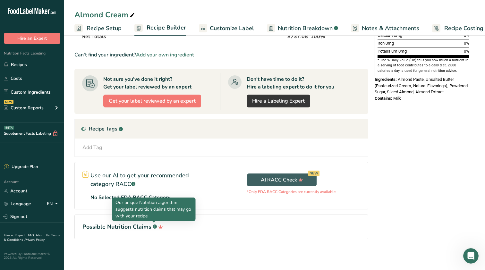
click at [154, 226] on rect at bounding box center [155, 227] width 4 height 4
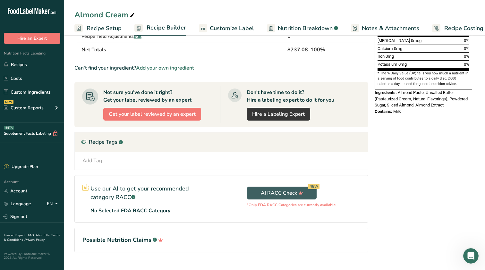
scroll to position [179, 0]
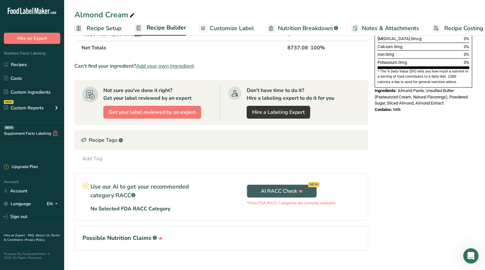
click at [334, 167] on div "Add Tag Standard Tags Custom Tags Source of Antioxidants Prebiotic Effect Sourc…" at bounding box center [221, 159] width 293 height 18
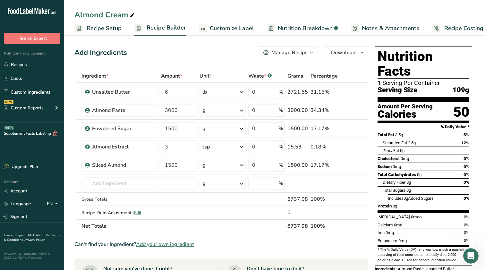
scroll to position [0, 0]
click at [380, 30] on span "Notes & Attachments" at bounding box center [390, 28] width 57 height 9
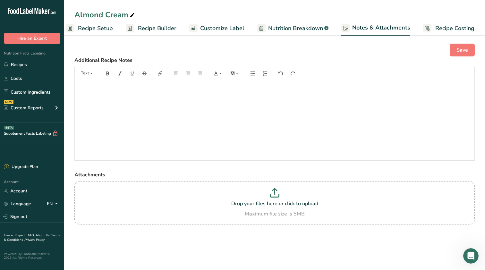
click at [426, 26] on rect at bounding box center [428, 28] width 8 height 8
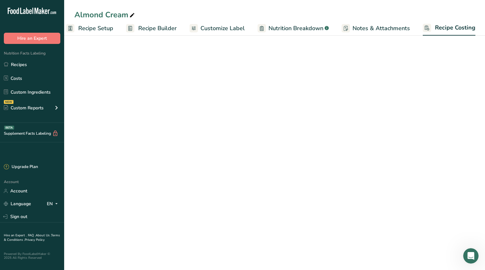
select select "12"
select select "5"
select select "12"
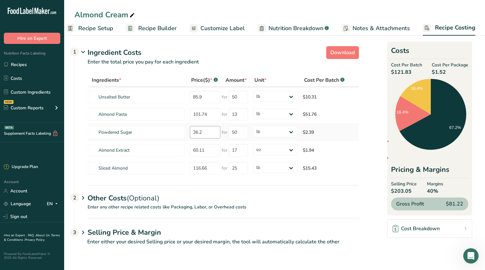
scroll to position [0, 0]
click at [18, 61] on link "Recipes" at bounding box center [32, 64] width 64 height 12
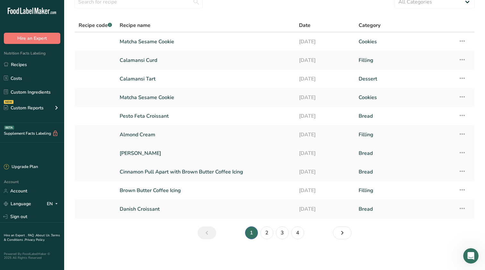
scroll to position [29, 0]
click at [168, 156] on link "[PERSON_NAME]" at bounding box center [206, 153] width 172 height 13
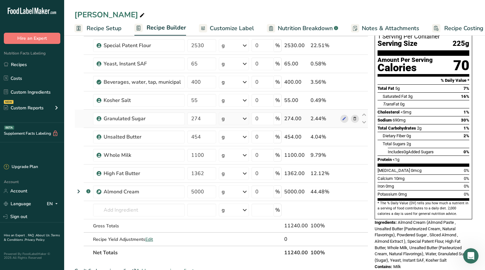
scroll to position [30, 0]
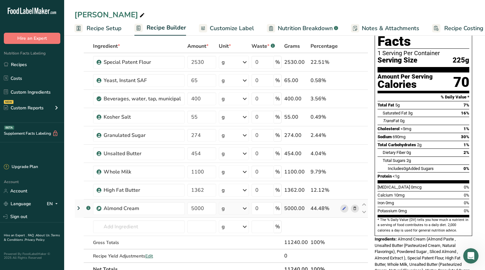
click at [169, 200] on td "Almond Cream" at bounding box center [139, 209] width 94 height 18
click at [167, 210] on div "Almond Cream" at bounding box center [142, 209] width 77 height 8
click at [343, 207] on icon at bounding box center [344, 208] width 4 height 7
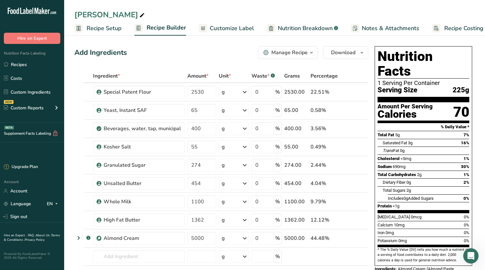
scroll to position [0, 0]
click at [463, 26] on span "Recipe Costing" at bounding box center [464, 28] width 39 height 9
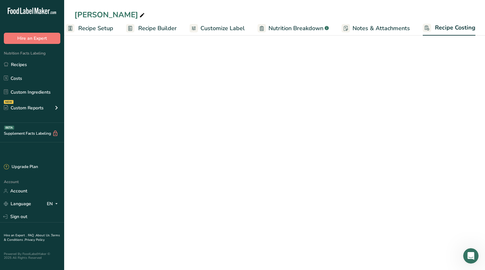
select select "12"
select select "5"
select select "12"
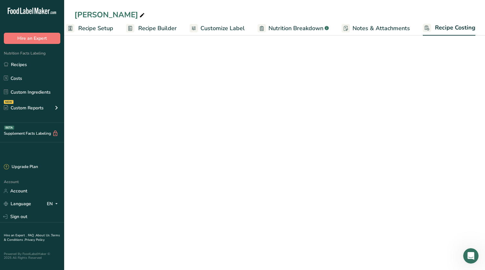
select select "12"
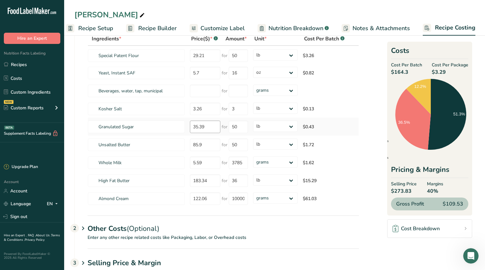
scroll to position [45, 0]
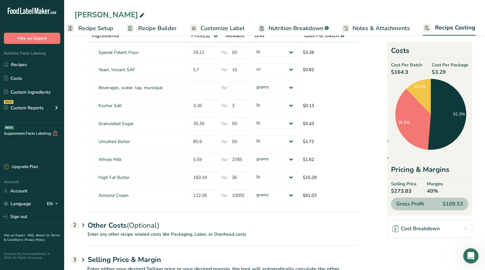
click at [167, 3] on div "Almond Croissant Recipe Setup Recipe Builder Customize Label Nutrition Breakdow…" at bounding box center [274, 18] width 421 height 36
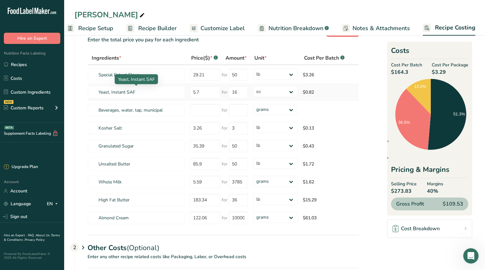
scroll to position [22, 0]
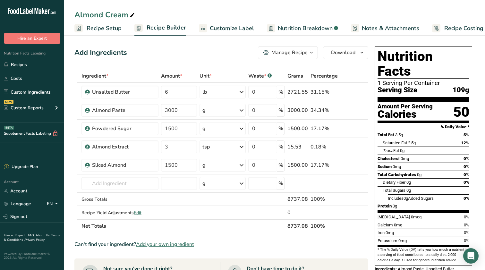
click at [319, 24] on span "Nutrition Breakdown" at bounding box center [305, 28] width 55 height 9
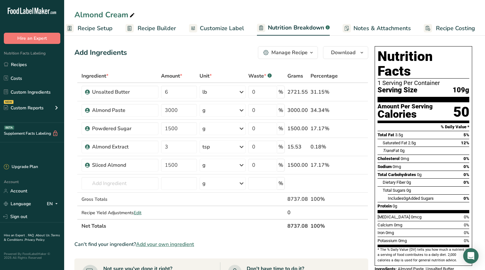
select select "Calories"
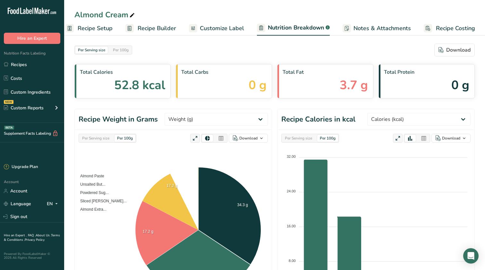
click at [234, 24] on span "Customize Label" at bounding box center [222, 28] width 44 height 9
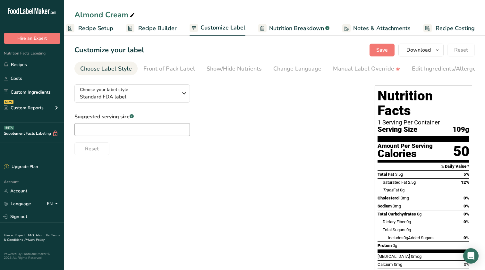
click at [463, 39] on section "Customize your label Save Download Choose what to show on your downloaded label…" at bounding box center [274, 190] width 421 height 314
click at [461, 29] on span "Recipe Costing" at bounding box center [455, 28] width 39 height 9
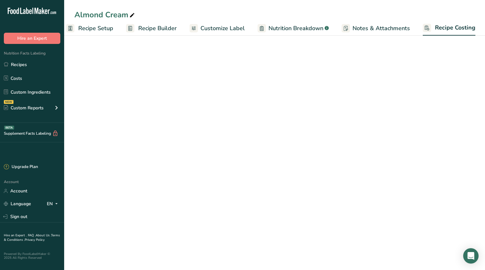
select select "12"
select select "5"
select select "12"
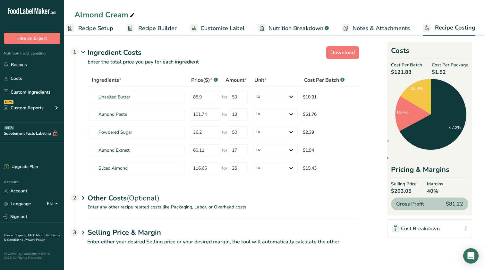
click at [173, 200] on div "Other Costs (Optional) 2" at bounding box center [224, 194] width 272 height 19
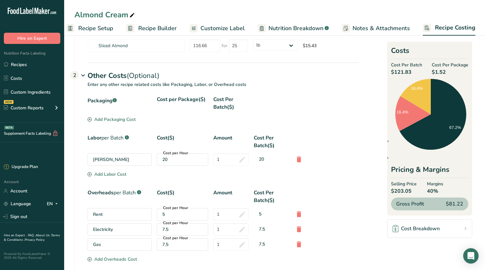
scroll to position [115, 0]
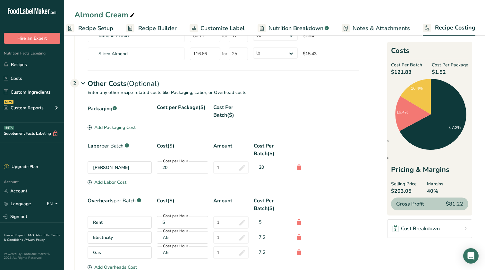
click at [87, 81] on icon at bounding box center [83, 84] width 8 height 12
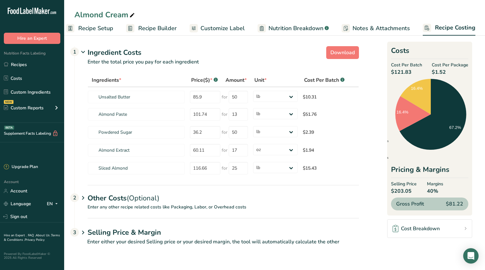
click at [86, 234] on icon at bounding box center [83, 233] width 8 height 12
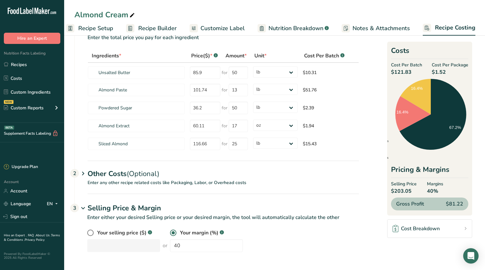
scroll to position [24, 0]
click at [49, 64] on link "Recipes" at bounding box center [32, 64] width 64 height 12
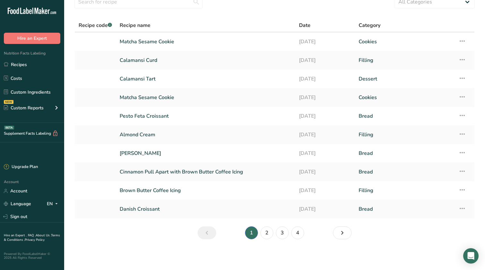
scroll to position [29, 0]
click at [176, 44] on link "Matcha Sesame Cookie" at bounding box center [206, 41] width 172 height 13
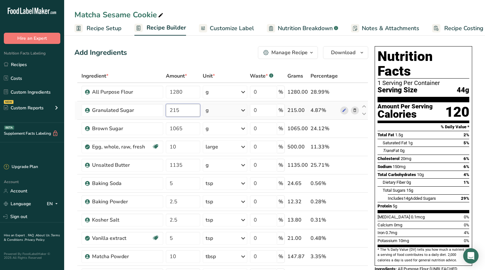
drag, startPoint x: 194, startPoint y: 112, endPoint x: 164, endPoint y: 111, distance: 29.2
click at [165, 111] on td "215" at bounding box center [183, 110] width 37 height 18
type input "500"
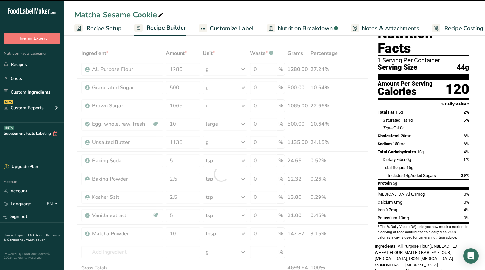
scroll to position [25, 0]
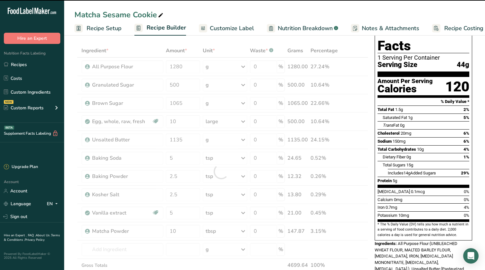
click at [327, 141] on div at bounding box center [221, 171] width 294 height 255
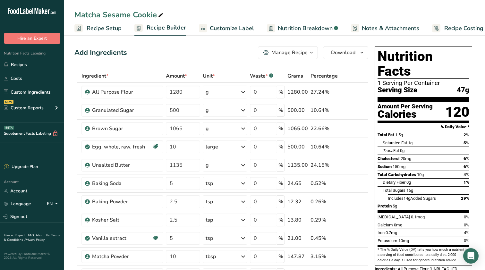
scroll to position [0, 0]
click at [458, 27] on span "Recipe Costing" at bounding box center [464, 28] width 39 height 9
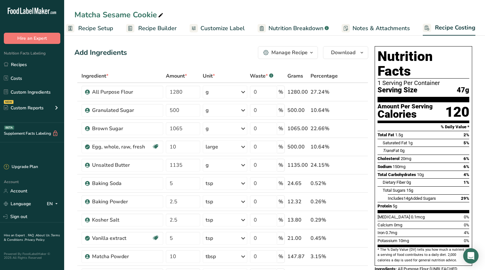
select select "12"
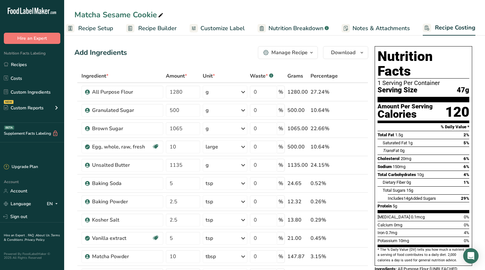
select select "12"
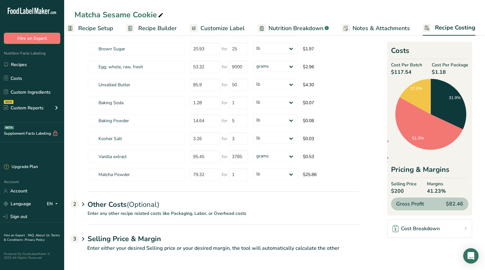
scroll to position [83, 0]
click at [347, 2] on div "Matcha Sesame Cookie Recipe Setup Recipe Builder Customize Label Nutrition Brea…" at bounding box center [274, 18] width 421 height 36
